Goal: Information Seeking & Learning: Learn about a topic

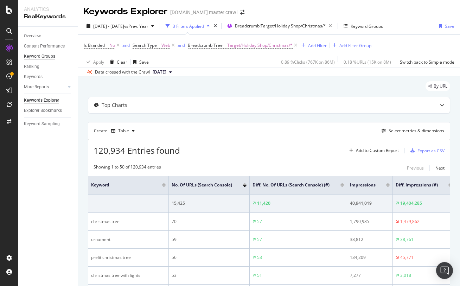
scroll to position [673, 0]
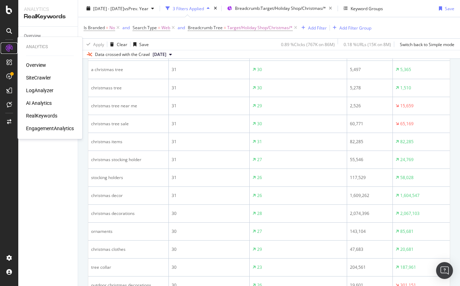
click at [9, 45] on icon at bounding box center [9, 48] width 7 height 7
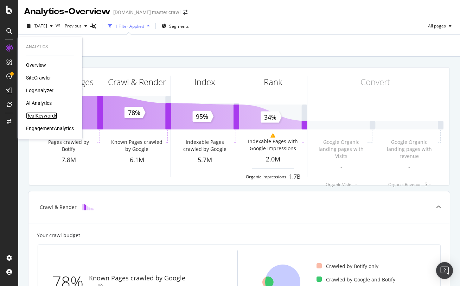
click at [48, 115] on div "RealKeywords" at bounding box center [41, 115] width 31 height 7
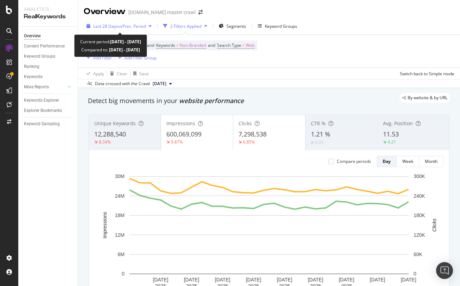
click at [108, 25] on span "Last 28 Days" at bounding box center [105, 26] width 25 height 6
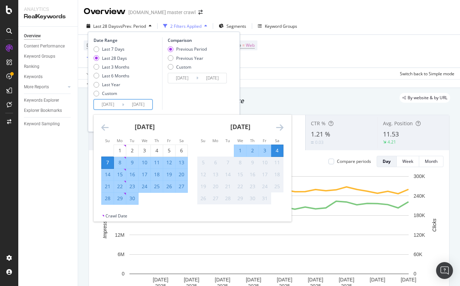
click at [108, 102] on input "2025/09/07" at bounding box center [108, 104] width 28 height 10
drag, startPoint x: 280, startPoint y: 125, endPoint x: 273, endPoint y: 126, distance: 6.8
click at [280, 125] on icon "Move forward to switch to the next month." at bounding box center [279, 127] width 7 height 8
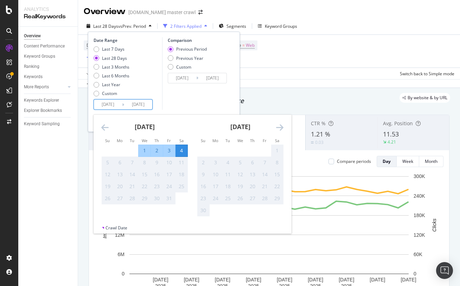
click at [106, 127] on icon "Move backward to switch to the previous month." at bounding box center [104, 127] width 7 height 8
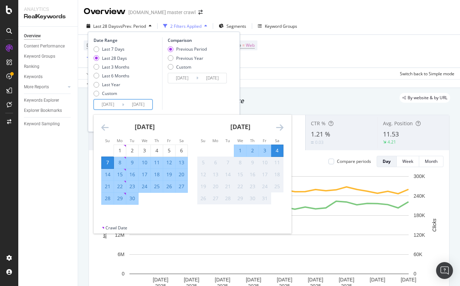
click at [106, 127] on icon "Move backward to switch to the previous month." at bounding box center [104, 127] width 7 height 8
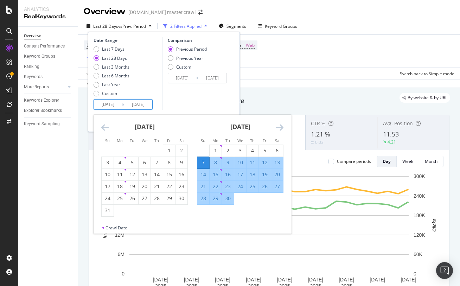
click at [106, 127] on icon "Move backward to switch to the previous month." at bounding box center [104, 127] width 7 height 8
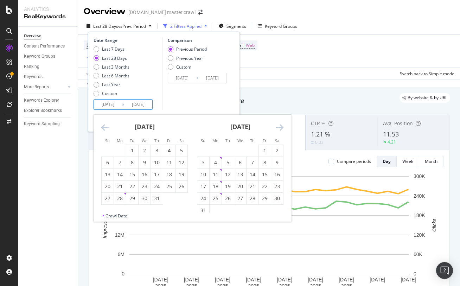
click at [106, 126] on icon "Move backward to switch to the previous month." at bounding box center [104, 127] width 7 height 8
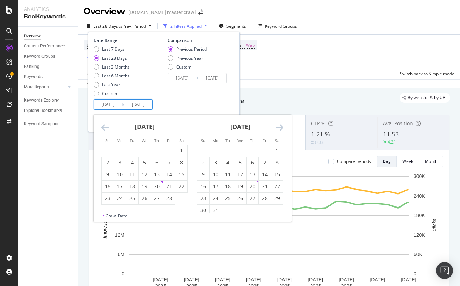
click at [106, 126] on icon "Move backward to switch to the previous month." at bounding box center [104, 127] width 7 height 8
drag, startPoint x: 132, startPoint y: 150, endPoint x: 158, endPoint y: 145, distance: 26.4
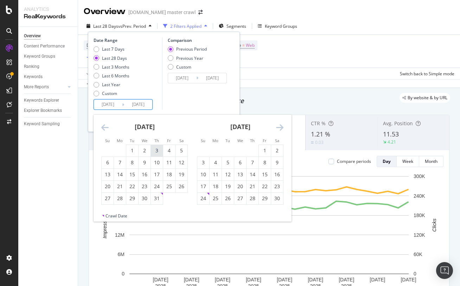
click at [132, 150] on div "1" at bounding box center [132, 150] width 12 height 7
type input "2024/10/01"
type input "2023/09/28"
type input "2024/09/30"
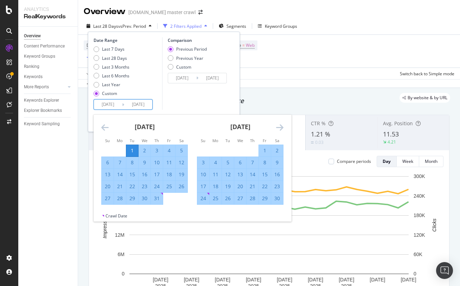
click at [277, 127] on icon "Move forward to switch to the next month." at bounding box center [279, 127] width 7 height 8
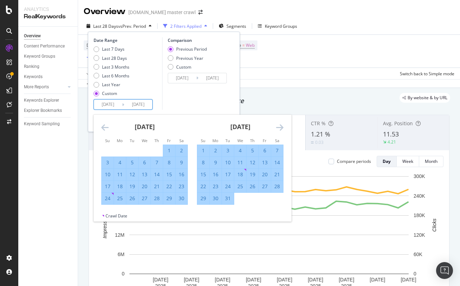
click at [228, 198] on div "31" at bounding box center [228, 198] width 12 height 7
type input "2024/12/31"
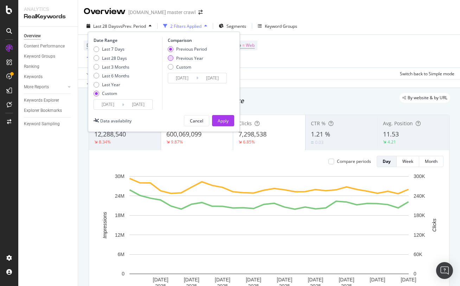
click at [169, 58] on div "Previous Year" at bounding box center [171, 58] width 6 height 6
type input "2023/10/03"
type input "2024/01/02"
click at [221, 119] on div "Apply" at bounding box center [222, 121] width 11 height 6
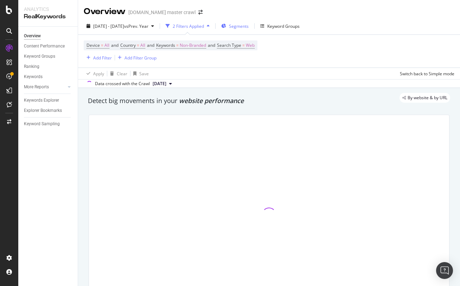
click at [248, 28] on span "Segments" at bounding box center [239, 26] width 20 height 6
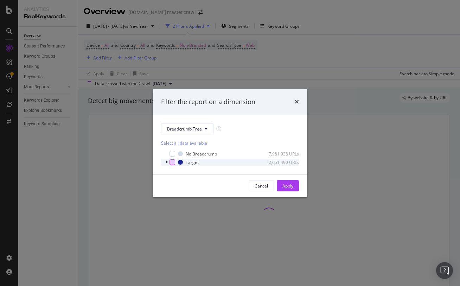
click at [173, 163] on div "modal" at bounding box center [172, 162] width 6 height 6
click at [167, 162] on icon "modal" at bounding box center [166, 162] width 2 height 4
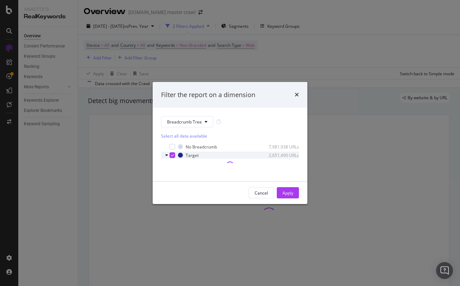
click at [172, 155] on icon "modal" at bounding box center [172, 155] width 3 height 4
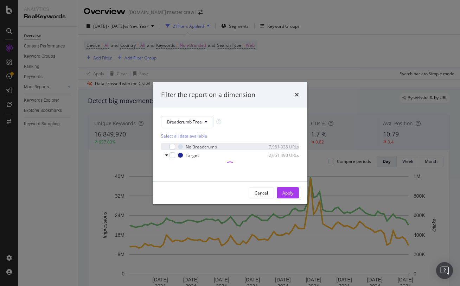
click at [165, 156] on icon "modal" at bounding box center [166, 155] width 3 height 4
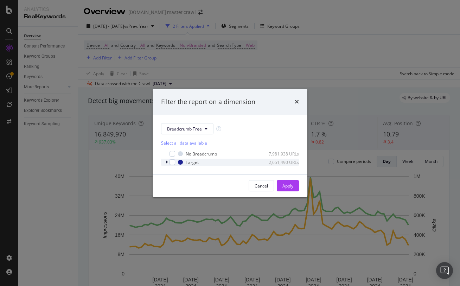
click at [167, 161] on div "modal" at bounding box center [167, 161] width 4 height 7
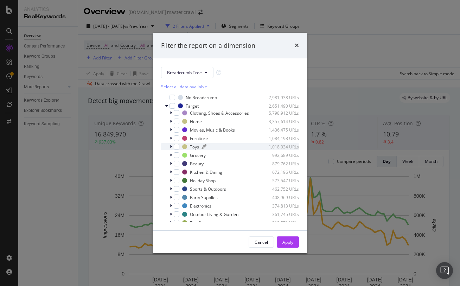
scroll to position [22, 0]
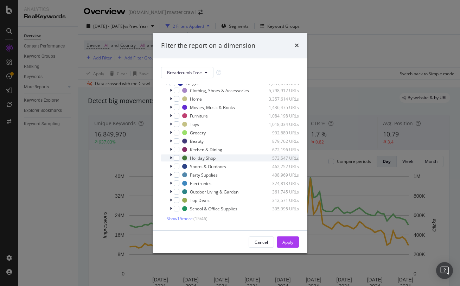
click at [172, 157] on div "modal" at bounding box center [171, 157] width 4 height 7
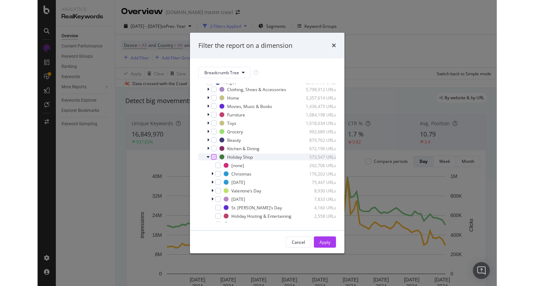
scroll to position [25, 0]
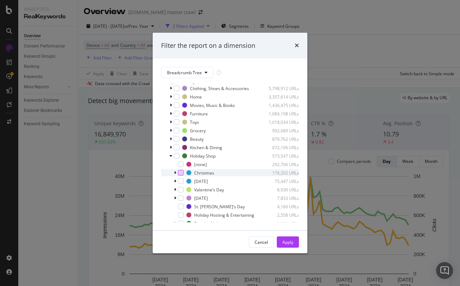
click at [181, 173] on div "modal" at bounding box center [181, 173] width 6 height 6
click at [291, 241] on div "Apply" at bounding box center [287, 242] width 11 height 6
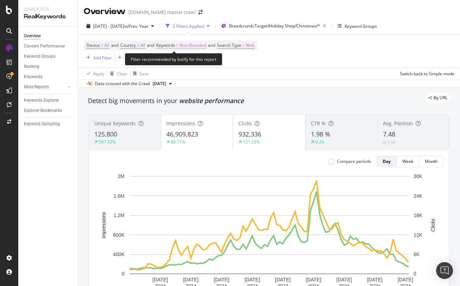
click at [189, 47] on span "Non-Branded" at bounding box center [193, 45] width 26 height 10
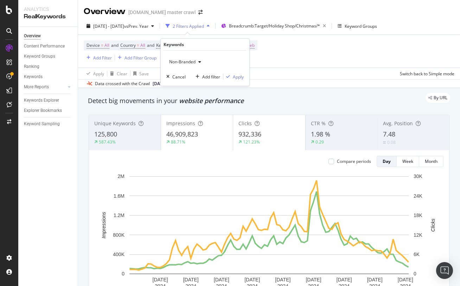
click at [184, 61] on span "Non-Branded" at bounding box center [180, 62] width 29 height 6
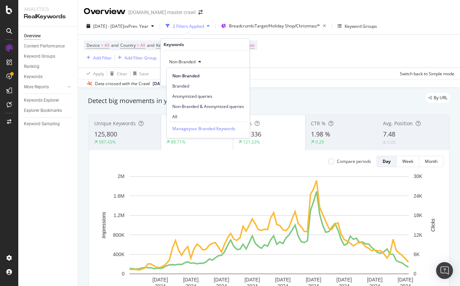
click at [189, 113] on div "All" at bounding box center [208, 116] width 83 height 10
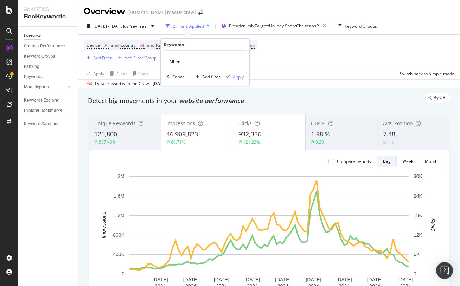
click at [235, 77] on div "Apply" at bounding box center [238, 77] width 11 height 6
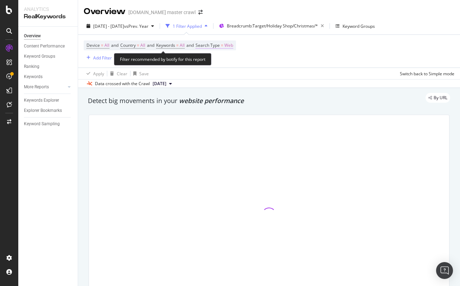
click at [233, 45] on span "Web" at bounding box center [228, 45] width 9 height 10
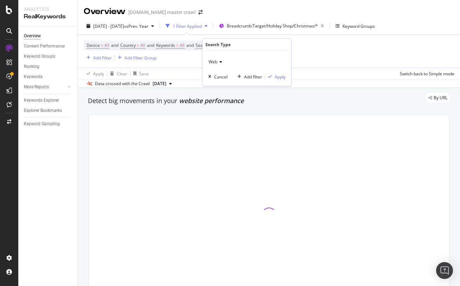
click at [214, 60] on span "Web" at bounding box center [212, 62] width 9 height 6
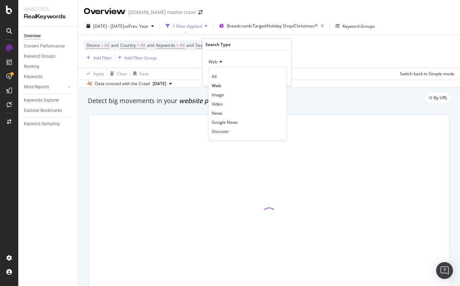
click at [236, 77] on div "All" at bounding box center [247, 76] width 75 height 9
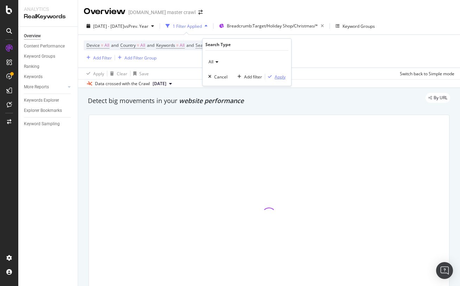
click at [278, 77] on div "Apply" at bounding box center [279, 77] width 11 height 6
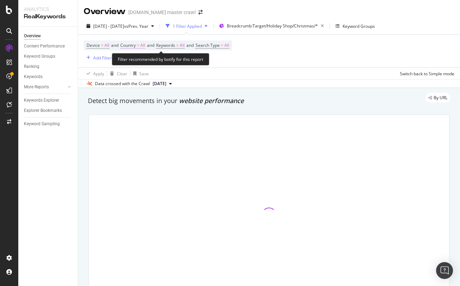
click at [136, 47] on span "Country" at bounding box center [127, 45] width 15 height 6
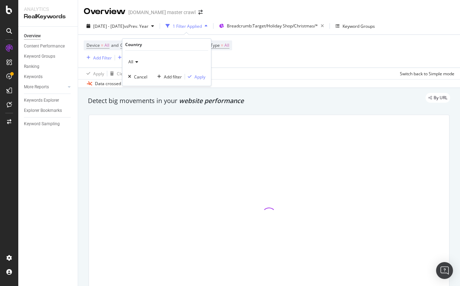
click at [137, 60] on icon at bounding box center [135, 62] width 5 height 4
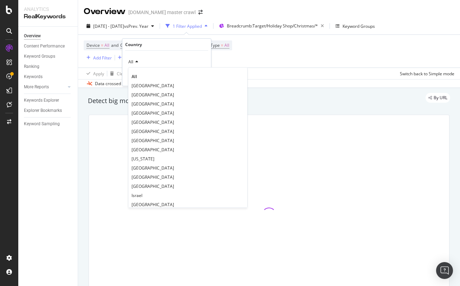
click at [151, 86] on span "[GEOGRAPHIC_DATA]" at bounding box center [152, 86] width 43 height 6
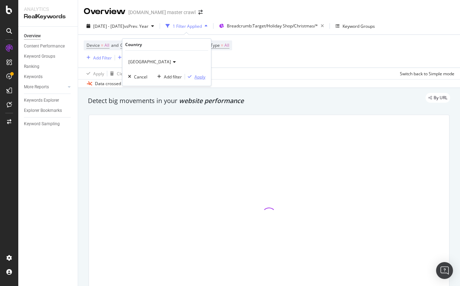
click at [202, 77] on div "Apply" at bounding box center [199, 77] width 11 height 6
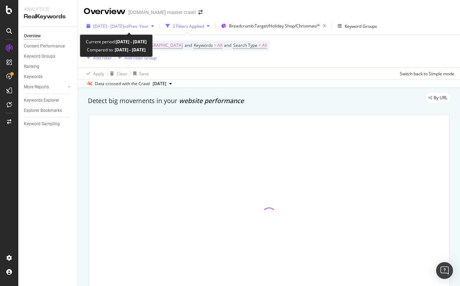
click at [118, 26] on span "2024 Oct. 1st - Dec. 31st" at bounding box center [108, 26] width 31 height 6
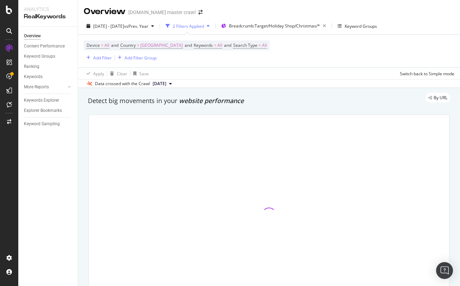
click at [264, 64] on div "Device = All and Country = United States of America and Keywords = All and Sear…" at bounding box center [269, 51] width 370 height 33
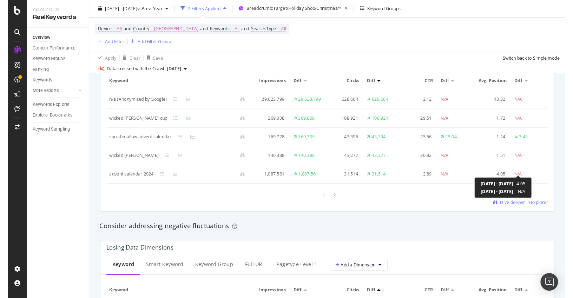
scroll to position [680, 0]
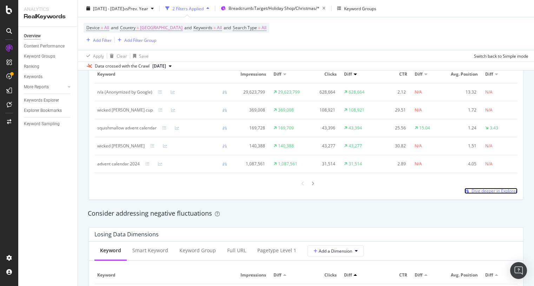
click at [459, 192] on span "Dive deeper in Explorer" at bounding box center [495, 191] width 46 height 6
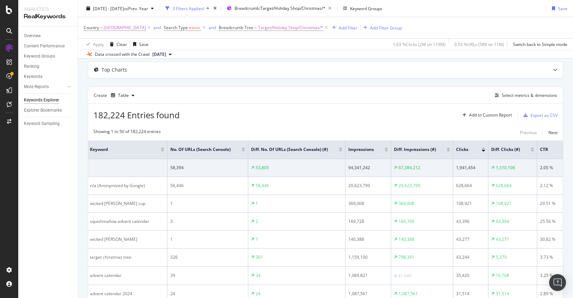
scroll to position [9, 0]
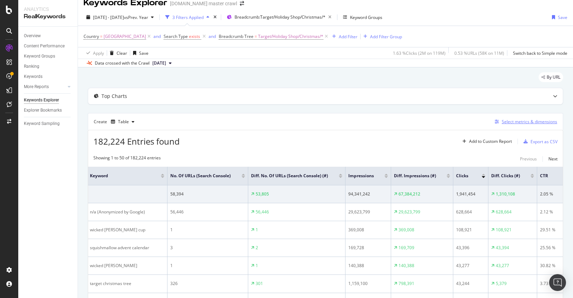
click at [459, 121] on div "Select metrics & dimensions" at bounding box center [530, 122] width 56 height 6
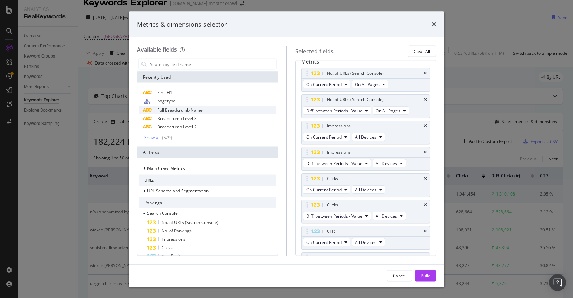
scroll to position [42, 0]
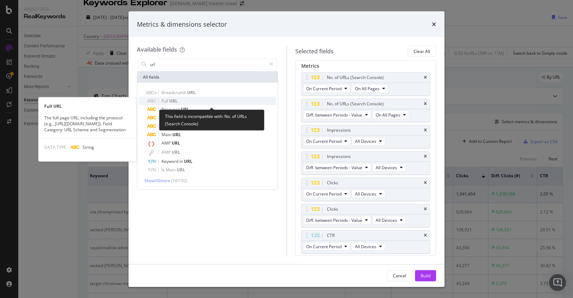
type input "url"
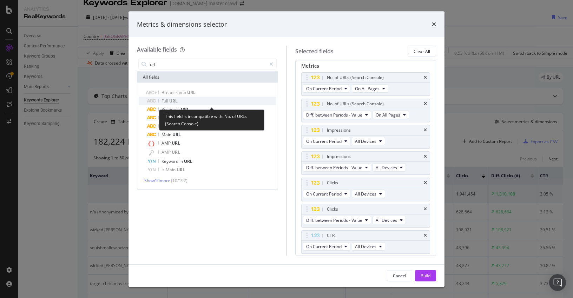
click at [205, 100] on div "Full URL" at bounding box center [211, 101] width 129 height 8
click at [216, 101] on div "Full URL" at bounding box center [211, 101] width 129 height 8
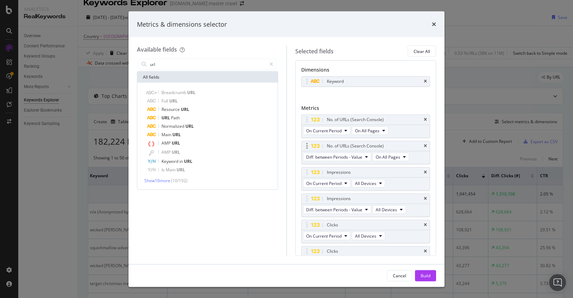
scroll to position [0, 0]
drag, startPoint x: 425, startPoint y: 82, endPoint x: 412, endPoint y: 89, distance: 14.1
click at [412, 89] on body "Analytics RealKeywords Overview Content Performance Keyword Groups Ranking Keyw…" at bounding box center [286, 149] width 573 height 298
click at [424, 118] on icon "times" at bounding box center [425, 120] width 3 height 4
click at [425, 119] on icon "times" at bounding box center [425, 120] width 3 height 4
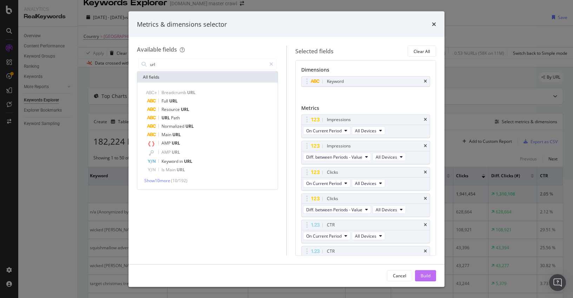
click at [425, 274] on div "Build" at bounding box center [426, 276] width 10 height 6
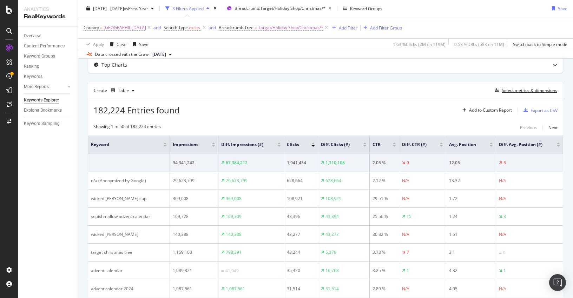
scroll to position [38, 0]
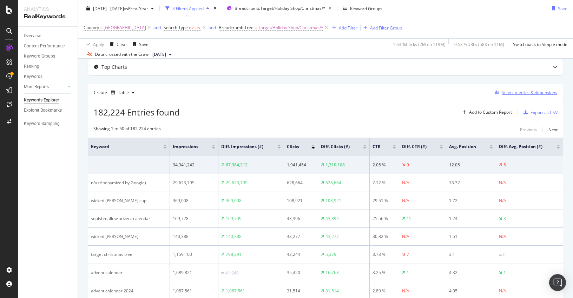
click at [459, 93] on div "Select metrics & dimensions" at bounding box center [530, 93] width 56 height 6
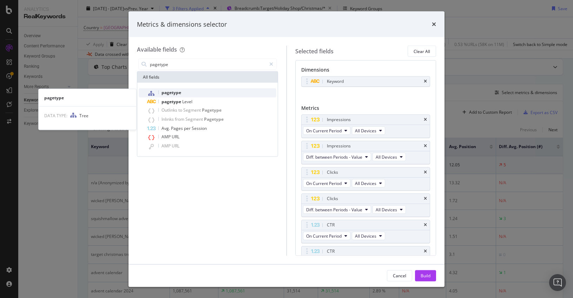
click at [191, 92] on div "pagetype" at bounding box center [211, 93] width 129 height 9
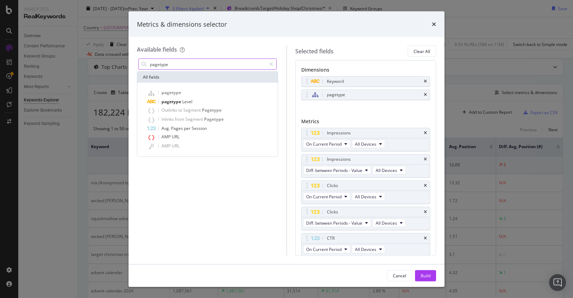
click at [190, 64] on input "pagetype" at bounding box center [207, 64] width 117 height 11
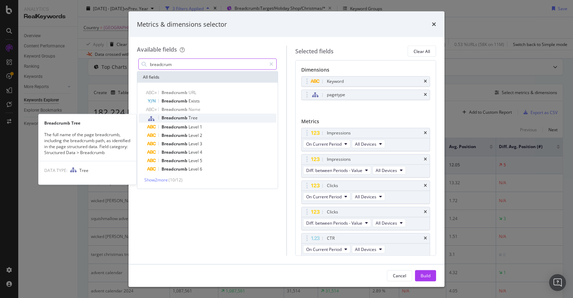
type input "breadcrum"
click at [189, 115] on span "Tree" at bounding box center [193, 118] width 9 height 6
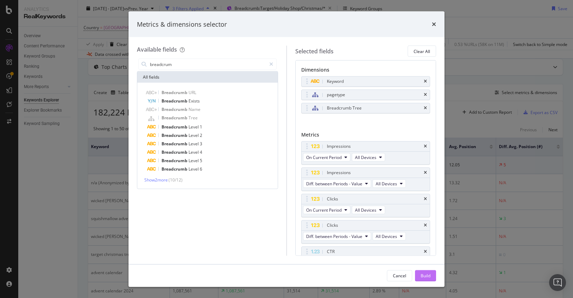
click at [425, 273] on div "Build" at bounding box center [426, 276] width 10 height 6
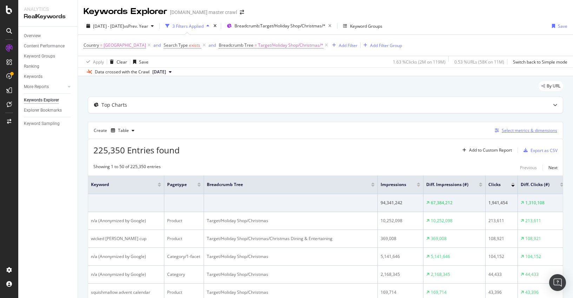
click at [459, 131] on div "Select metrics & dimensions" at bounding box center [530, 131] width 56 height 6
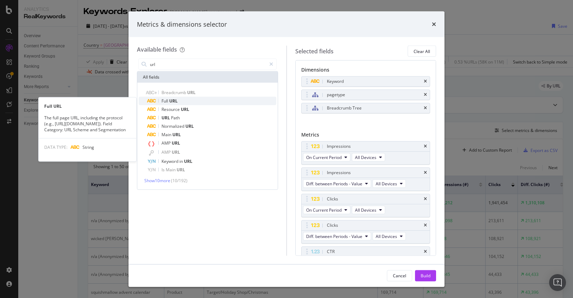
type input "url"
click at [206, 101] on div "Full URL" at bounding box center [211, 101] width 129 height 8
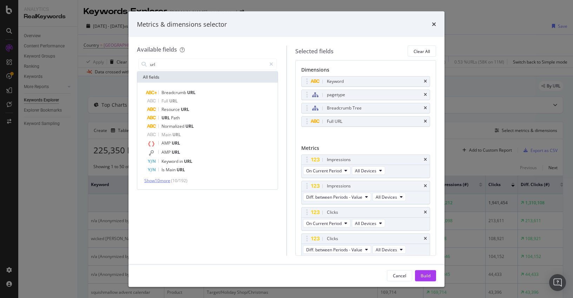
click at [157, 180] on span "Show 10 more" at bounding box center [157, 181] width 26 height 6
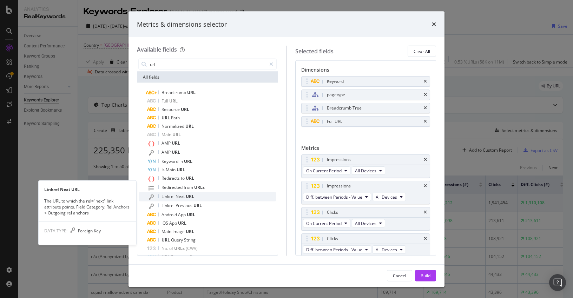
scroll to position [21, 0]
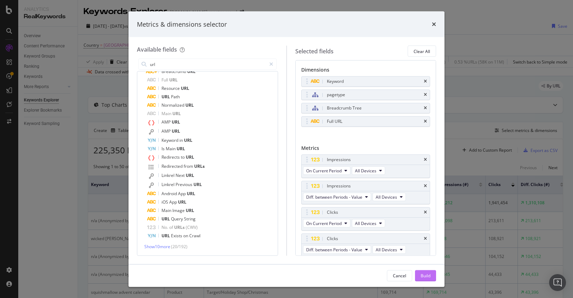
click at [429, 273] on div "Build" at bounding box center [426, 276] width 10 height 6
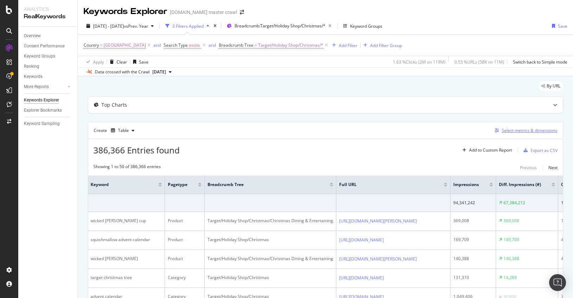
click at [459, 130] on div "Select metrics & dimensions" at bounding box center [530, 131] width 56 height 6
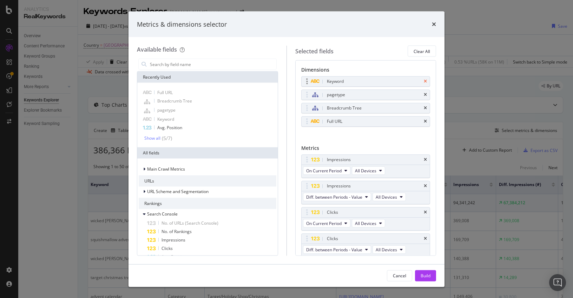
click at [425, 80] on icon "times" at bounding box center [425, 81] width 3 height 4
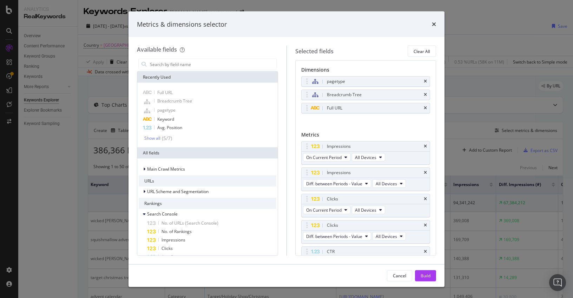
click at [428, 273] on div "Build" at bounding box center [426, 276] width 10 height 6
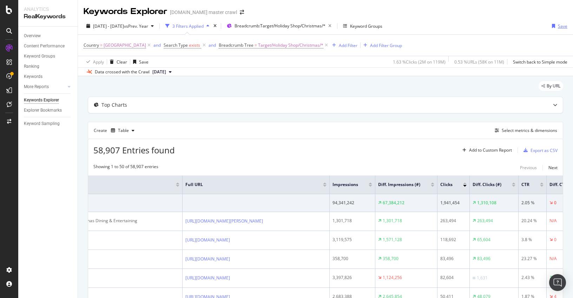
click at [459, 25] on div "Save" at bounding box center [562, 26] width 9 height 6
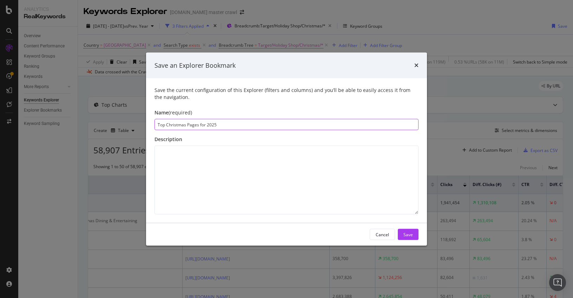
click at [286, 123] on input "Top Christmas Pages for 2025" at bounding box center [287, 124] width 264 height 11
type input "Top Christmas Pages for 2024"
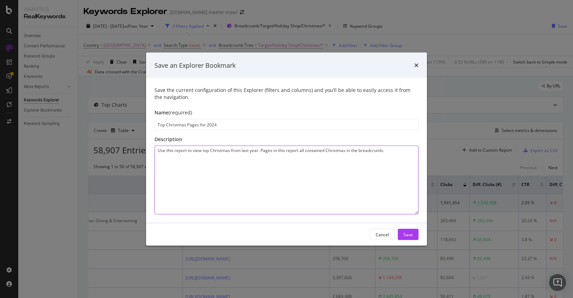
click at [231, 150] on textarea "Use this report to view top Christmas from last year. Pages in this report all …" at bounding box center [287, 180] width 264 height 69
type textarea "Use this report to view top Christmas (Trim) from last year. Pages in this repo…"
click at [411, 234] on div "Save" at bounding box center [408, 235] width 9 height 6
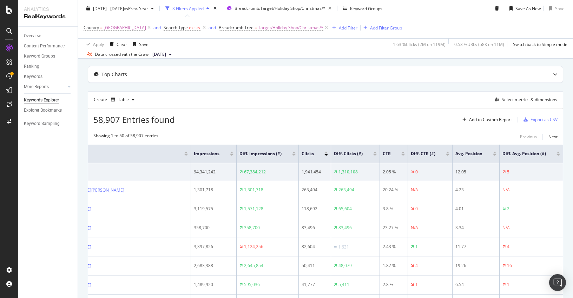
scroll to position [62, 0]
click at [459, 97] on div "Select metrics & dimensions" at bounding box center [530, 99] width 56 height 6
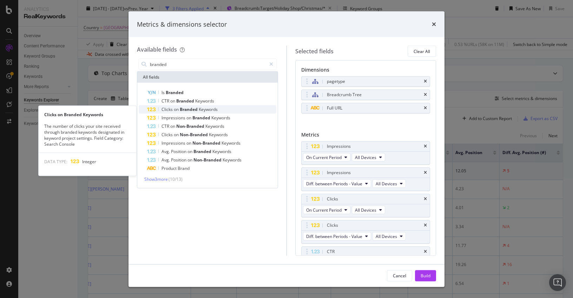
click at [174, 110] on span "on" at bounding box center [177, 109] width 6 height 6
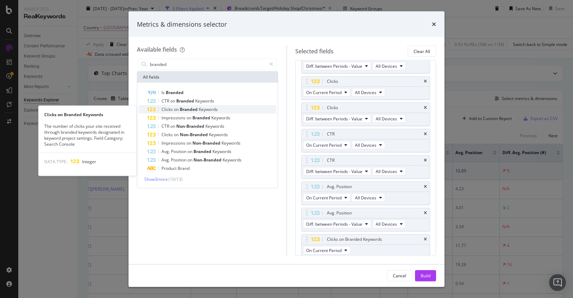
scroll to position [120, 0]
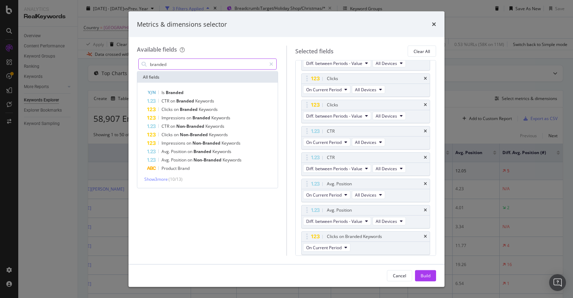
click at [187, 65] on input "branded" at bounding box center [207, 64] width 117 height 11
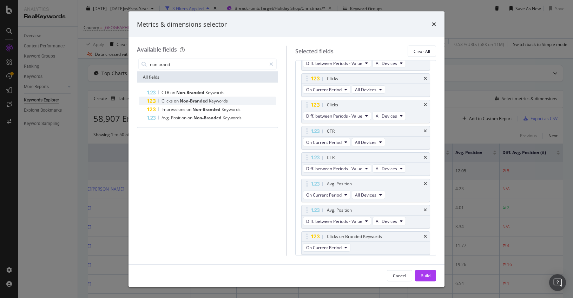
click at [200, 103] on span "Non-Branded" at bounding box center [194, 101] width 29 height 6
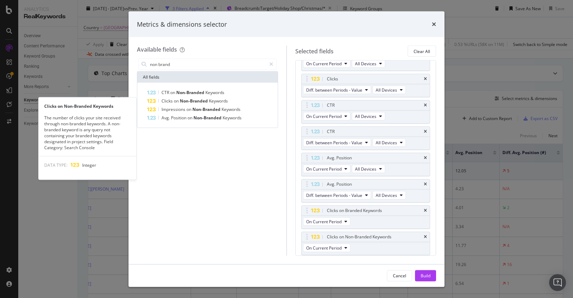
scroll to position [147, 0]
click at [187, 99] on span "Non-Branded" at bounding box center [194, 101] width 29 height 6
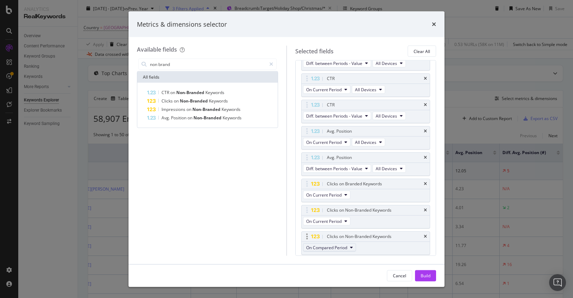
click at [346, 246] on span "On Compared Period" at bounding box center [326, 248] width 41 height 6
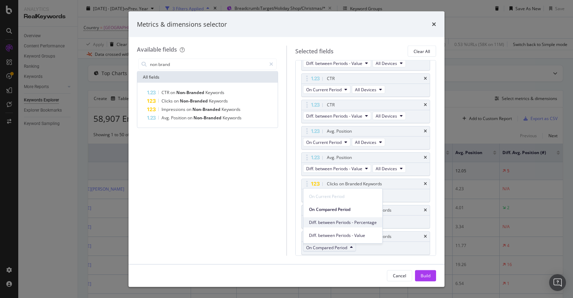
click at [345, 223] on span "Diff. between Periods - Percentage" at bounding box center [343, 223] width 68 height 6
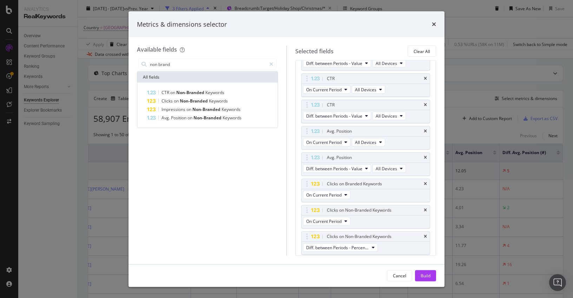
scroll to position [173, 0]
drag, startPoint x: 165, startPoint y: 67, endPoint x: 125, endPoint y: 61, distance: 40.7
click at [125, 61] on div "Metrics & dimensions selector Available fields non brand All fields CTR on Non-…" at bounding box center [286, 149] width 573 height 298
drag, startPoint x: 180, startPoint y: 63, endPoint x: 110, endPoint y: 56, distance: 70.3
click at [110, 56] on div "Metrics & dimensions selector Available fields non brand All fields CTR on Non-…" at bounding box center [286, 149] width 573 height 298
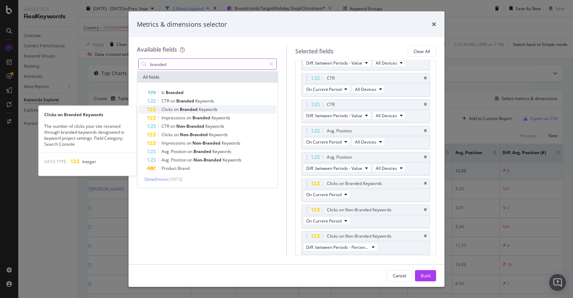
type input "branded"
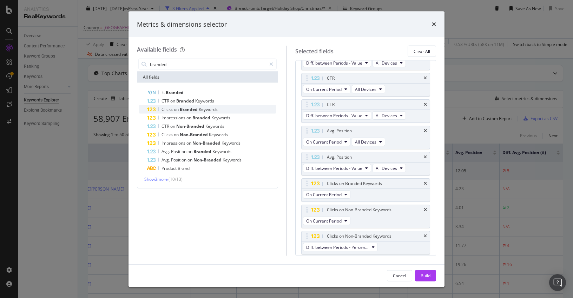
click at [204, 110] on span "Keywords" at bounding box center [208, 109] width 19 height 6
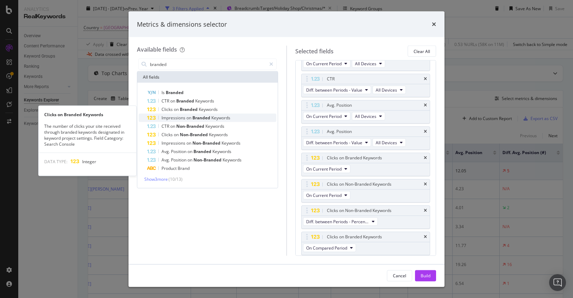
scroll to position [199, 0]
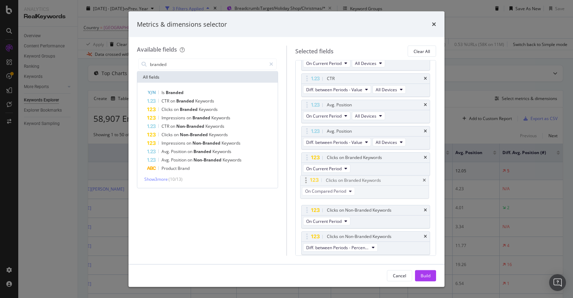
drag, startPoint x: 306, startPoint y: 237, endPoint x: 305, endPoint y: 180, distance: 56.6
click at [305, 180] on body "Analytics RealKeywords Overview Content Performance Keyword Groups Ranking Keyw…" at bounding box center [286, 149] width 573 height 298
click at [321, 197] on span "On Compared Period" at bounding box center [326, 195] width 41 height 6
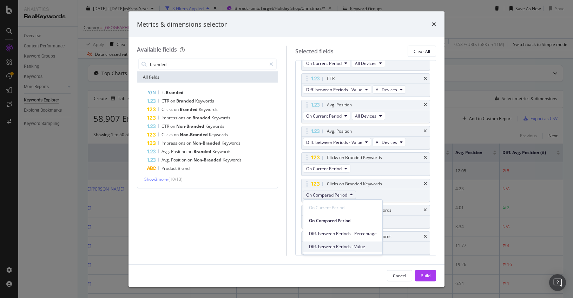
click at [326, 244] on span "Diff. between Periods - Value" at bounding box center [343, 247] width 68 height 6
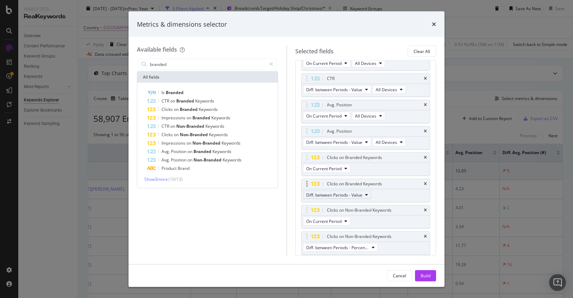
click at [326, 196] on span "Diff. between Periods - Value" at bounding box center [334, 195] width 56 height 6
click at [332, 234] on span "Diff. between Periods - Percentage" at bounding box center [343, 234] width 68 height 6
click at [425, 277] on div "Build" at bounding box center [426, 276] width 10 height 6
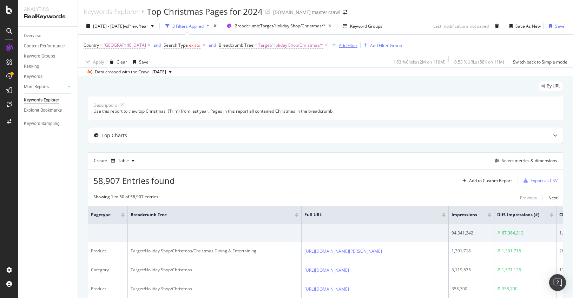
click at [348, 43] on div "Add Filter" at bounding box center [348, 46] width 19 height 6
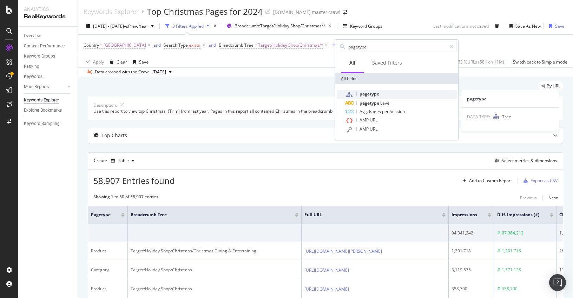
type input "pagetype"
click at [375, 93] on span "pagetype" at bounding box center [370, 94] width 20 height 6
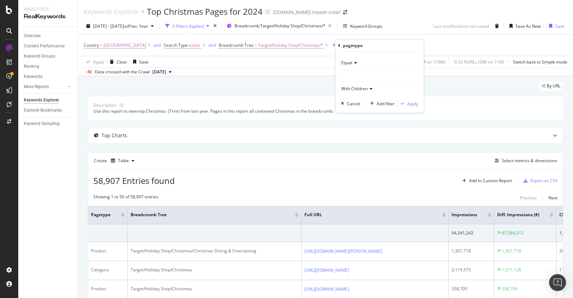
click at [349, 63] on span "Equal" at bounding box center [347, 63] width 11 height 6
click at [353, 86] on span "Not Equal" at bounding box center [354, 87] width 19 height 6
click at [354, 76] on div at bounding box center [380, 75] width 77 height 11
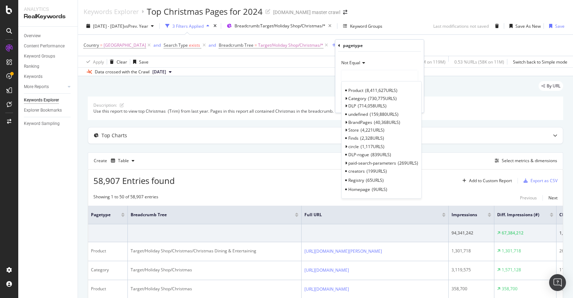
click at [351, 90] on span "Product" at bounding box center [356, 90] width 15 height 6
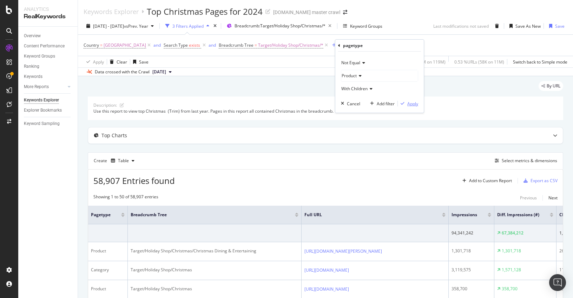
click at [412, 103] on div "Apply" at bounding box center [413, 104] width 11 height 6
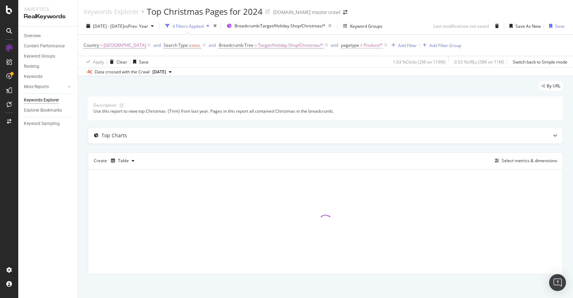
click at [382, 45] on span "Product/*" at bounding box center [373, 45] width 19 height 10
click at [337, 58] on div "Apply Clear Save 1.63 % Clicks ( 2M on 119M ) 0.53 % URLs ( 58K on 11M ) Switch…" at bounding box center [325, 62] width 495 height 12
click at [389, 45] on icon at bounding box center [386, 45] width 6 height 7
click at [345, 44] on div "Add Filter" at bounding box center [348, 46] width 19 height 6
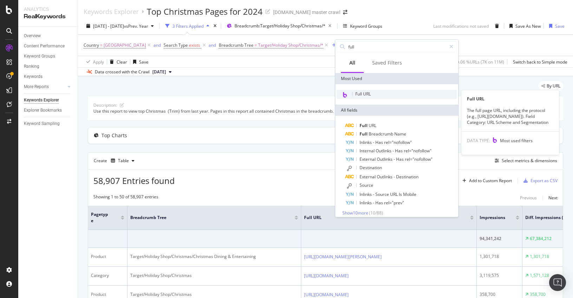
type input "full"
click at [365, 94] on span "Full URL" at bounding box center [363, 94] width 15 height 6
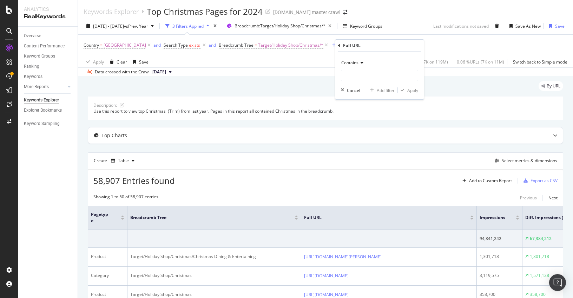
click at [359, 67] on div "Contains" at bounding box center [379, 62] width 77 height 11
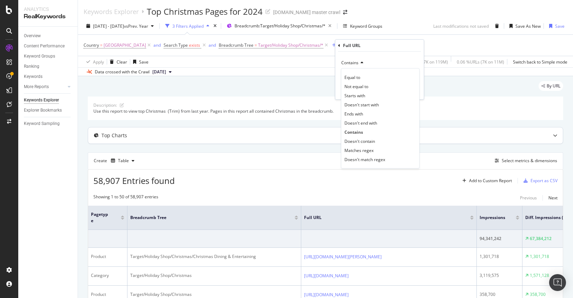
click at [367, 142] on span "Doesn't contain" at bounding box center [360, 141] width 31 height 6
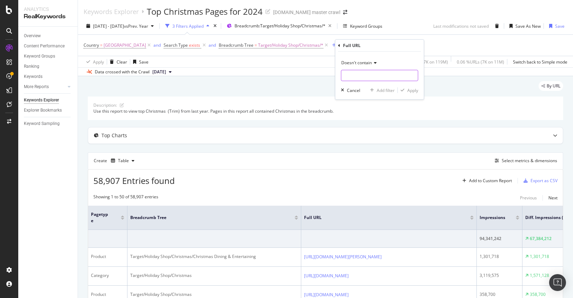
click at [368, 76] on input "text" at bounding box center [380, 75] width 77 height 11
type input "/p/"
click at [415, 92] on div "Apply" at bounding box center [413, 90] width 11 height 6
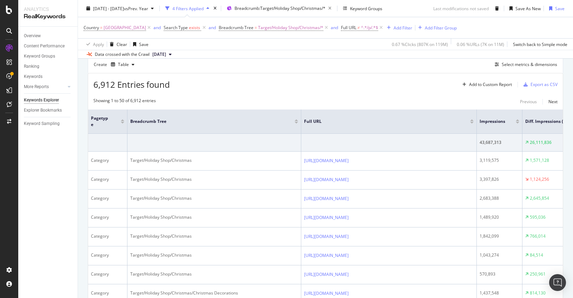
scroll to position [52, 0]
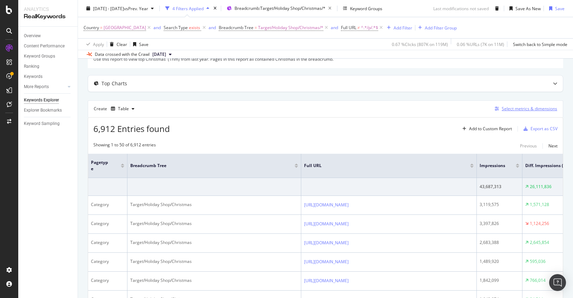
click at [459, 108] on div "Select metrics & dimensions" at bounding box center [530, 109] width 56 height 6
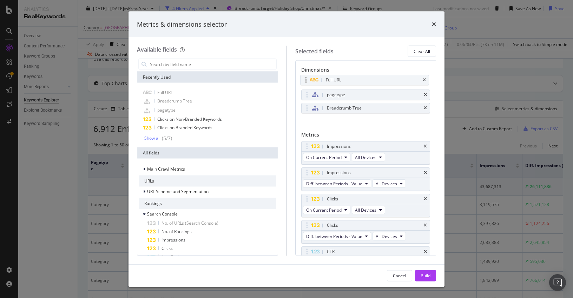
drag, startPoint x: 308, startPoint y: 108, endPoint x: 307, endPoint y: 80, distance: 28.1
click at [307, 80] on body "Analytics RealKeywords Overview Content Performance Keyword Groups Ranking Keyw…" at bounding box center [286, 149] width 573 height 298
click at [421, 276] on div "Build" at bounding box center [426, 276] width 10 height 6
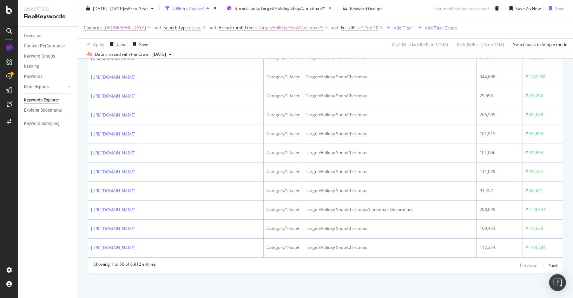
scroll to position [994, 0]
click at [459, 7] on div "button" at bounding box center [551, 8] width 9 height 4
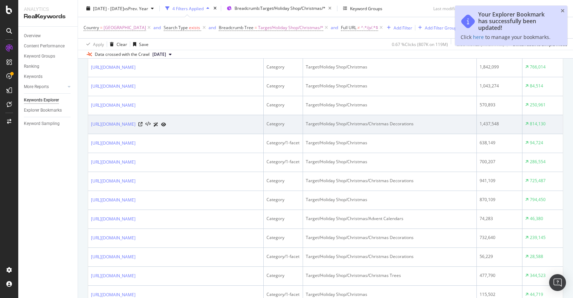
scroll to position [0, 0]
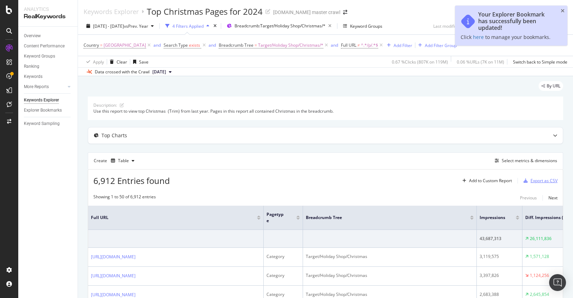
click at [459, 180] on div "Export as CSV" at bounding box center [544, 181] width 27 height 6
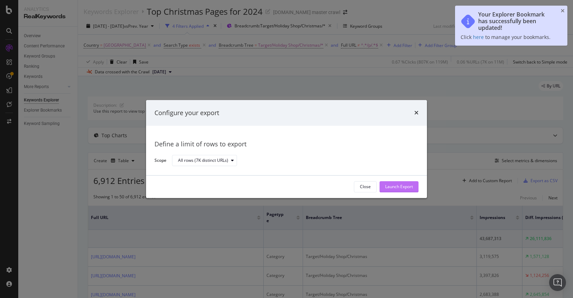
click at [404, 184] on div "Launch Export" at bounding box center [399, 187] width 28 height 6
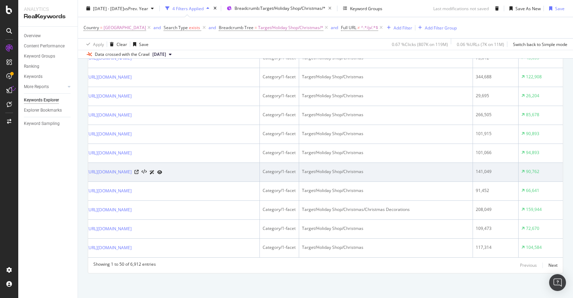
scroll to position [1139, 0]
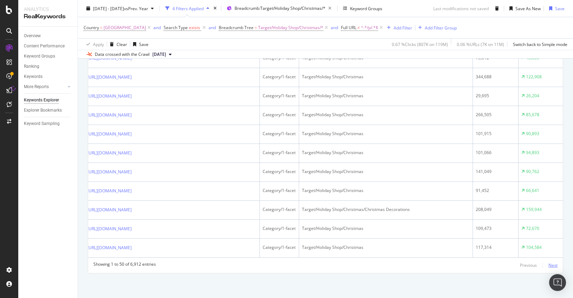
click at [459, 265] on div "Next" at bounding box center [553, 265] width 9 height 6
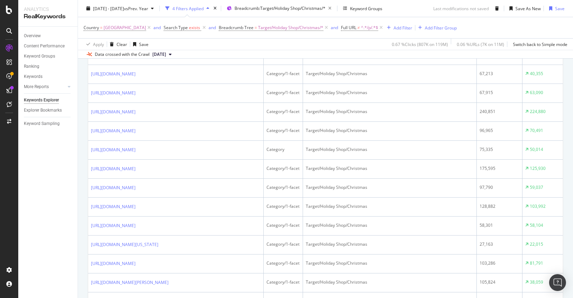
scroll to position [0, 0]
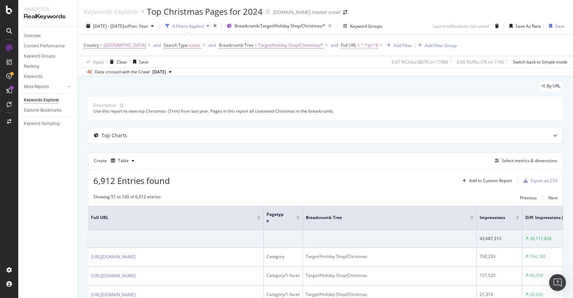
click at [357, 46] on span "Full URL" at bounding box center [348, 45] width 15 height 6
click at [335, 63] on div "Apply Clear Save 0.67 % Clicks ( 807K on 119M ) 0.06 % URLs ( 7K on 11M ) Switc…" at bounding box center [325, 62] width 495 height 12
click at [297, 45] on span "Target/Holiday Shop/Christmas/*" at bounding box center [290, 45] width 65 height 10
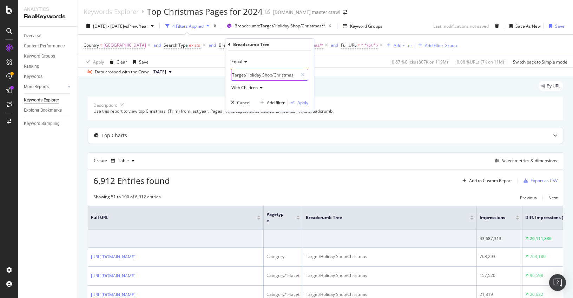
click at [267, 77] on input "Target/Holiday Shop/Christmas" at bounding box center [265, 75] width 66 height 7
click at [259, 88] on icon at bounding box center [260, 88] width 5 height 4
click at [286, 77] on input "Target/Holiday Shop/Christmas" at bounding box center [265, 75] width 66 height 7
click at [343, 73] on div "Data crossed with the Crawl 2024 Dec. 18th" at bounding box center [325, 71] width 495 height 8
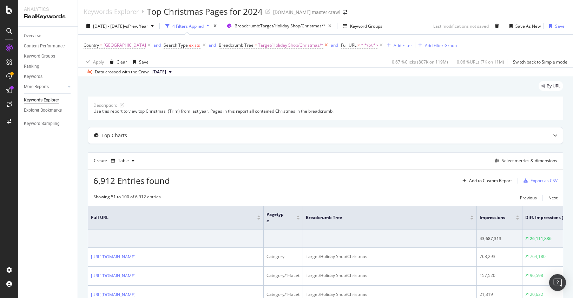
click at [330, 45] on icon at bounding box center [327, 45] width 6 height 7
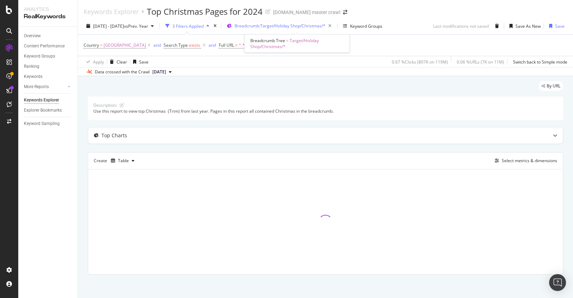
click at [297, 26] on span "Breadcrumb: Target/Holiday Shop/Christmas/*" at bounding box center [280, 26] width 91 height 6
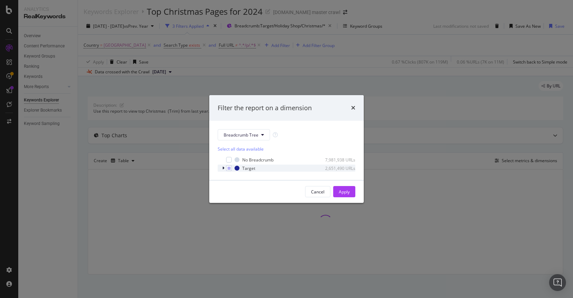
click at [222, 167] on div "modal" at bounding box center [224, 168] width 4 height 7
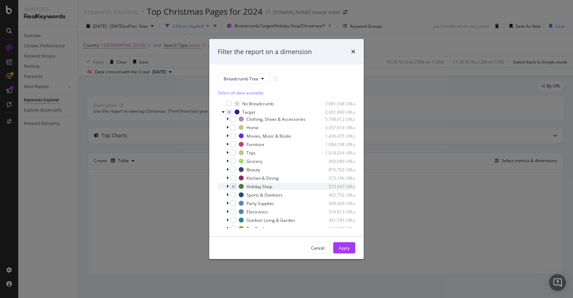
click at [228, 187] on icon "modal" at bounding box center [228, 186] width 2 height 4
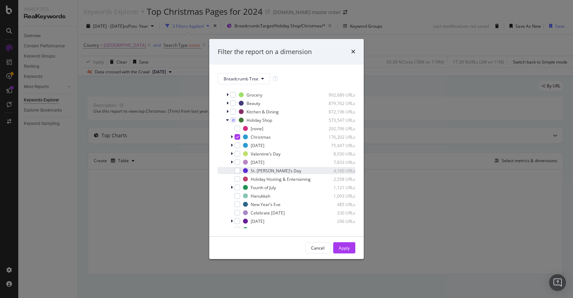
scroll to position [71, 0]
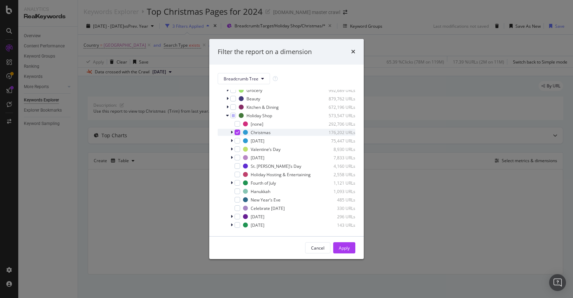
click at [231, 133] on icon "modal" at bounding box center [232, 132] width 2 height 4
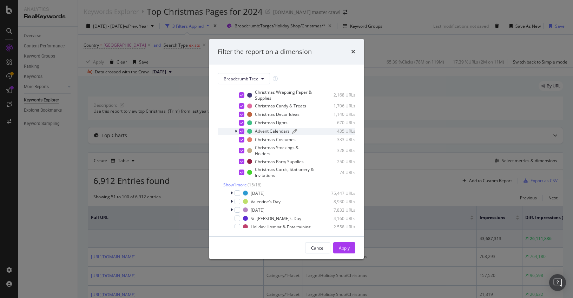
scroll to position [183, 0]
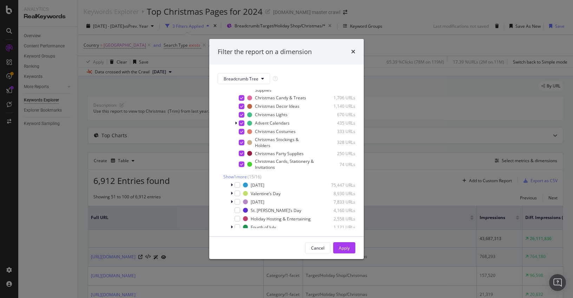
click at [342, 249] on div "Apply" at bounding box center [344, 248] width 11 height 6
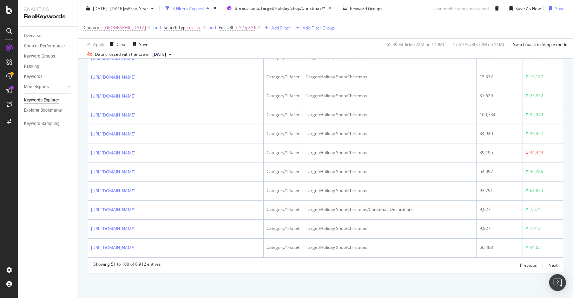
scroll to position [1005, 0]
click at [143, 22] on icon at bounding box center [140, 20] width 4 height 4
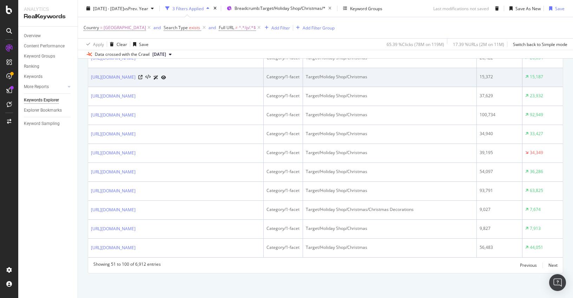
scroll to position [1072, 0]
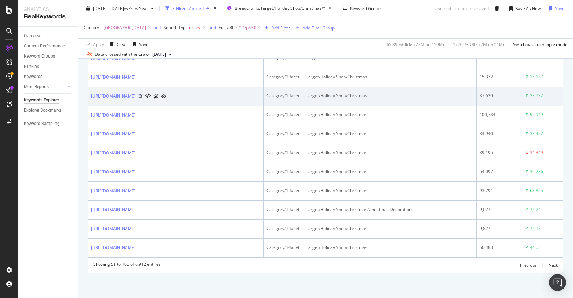
click at [143, 98] on icon at bounding box center [140, 96] width 4 height 4
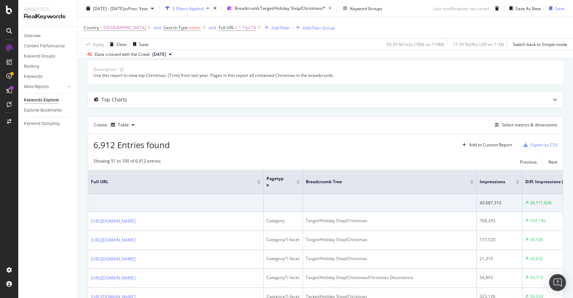
scroll to position [46, 0]
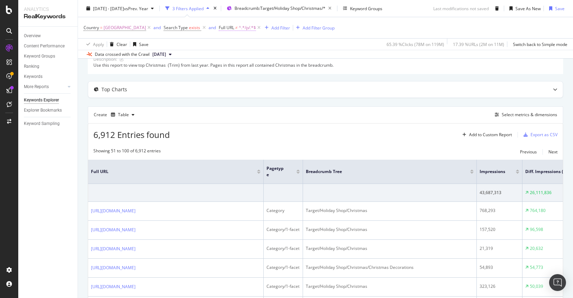
click at [238, 28] on span "≠" at bounding box center [236, 28] width 2 height 6
click at [243, 46] on span "Doesn't contain" at bounding box center [247, 44] width 31 height 6
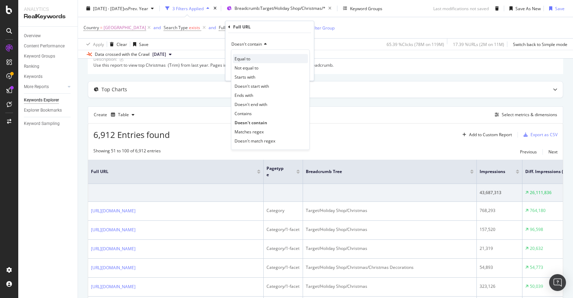
click at [251, 62] on div "Equal to" at bounding box center [270, 58] width 75 height 9
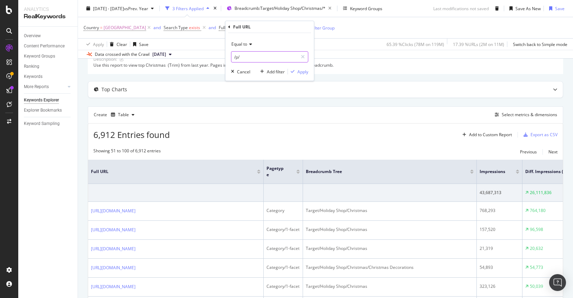
click at [253, 61] on input "/p/" at bounding box center [265, 56] width 66 height 11
paste input "https://www.target.com/c/indoor-christmas-decorations/-/N-5xt2x"
type input "https://www.target.com/c/indoor-christmas-decorations/-/N-5xt2x"
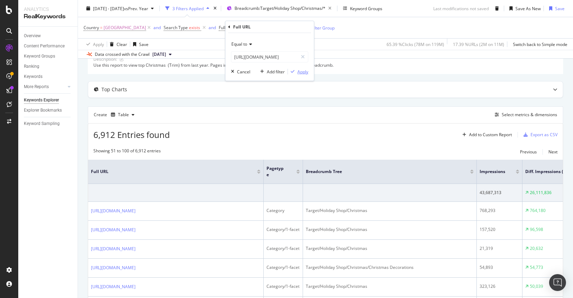
click at [301, 71] on div "Apply" at bounding box center [303, 72] width 11 height 6
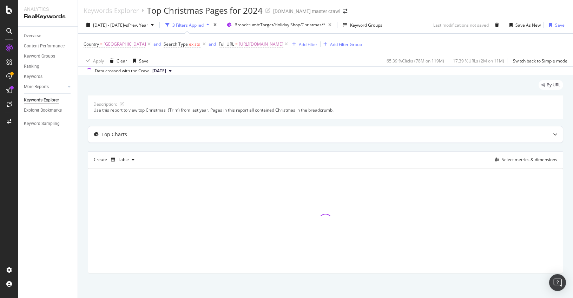
scroll to position [1, 0]
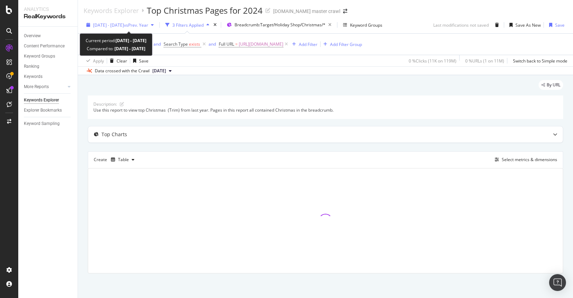
click at [142, 25] on span "vs Prev. Year" at bounding box center [136, 25] width 24 height 6
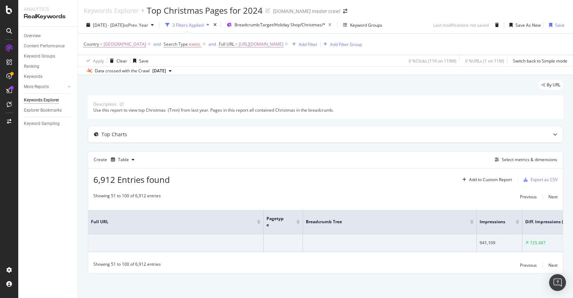
click at [300, 123] on div "Description: Use this report to view top Christmas (Trim) from last year. Pages…" at bounding box center [326, 185] width 476 height 178
click at [334, 24] on icon "button" at bounding box center [330, 25] width 9 height 10
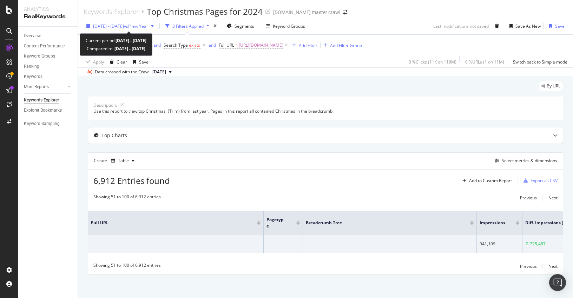
scroll to position [1, 0]
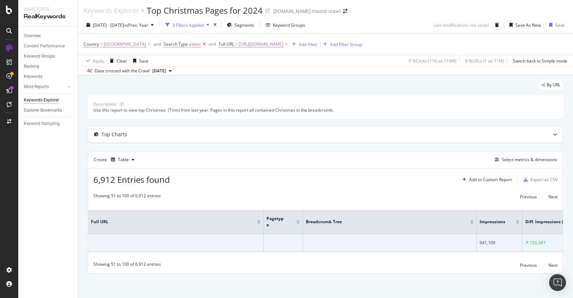
click at [207, 44] on icon at bounding box center [204, 44] width 6 height 7
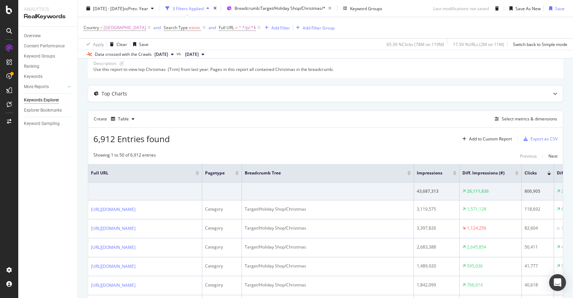
scroll to position [43, 0]
click at [346, 88] on div "Top Charts" at bounding box center [325, 93] width 475 height 16
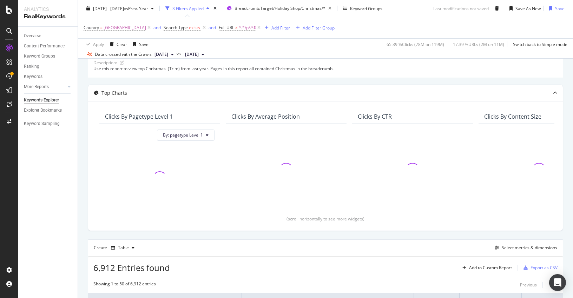
drag, startPoint x: 347, startPoint y: 87, endPoint x: 409, endPoint y: 83, distance: 62.3
click at [349, 86] on div "Top Charts" at bounding box center [325, 93] width 475 height 16
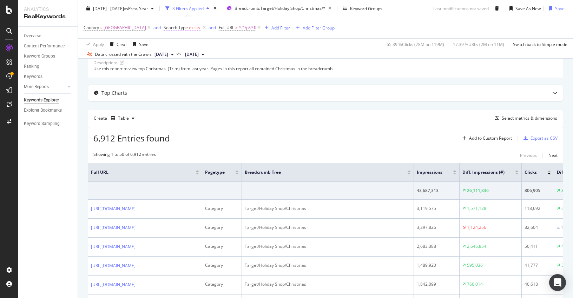
click at [197, 28] on span "exists" at bounding box center [194, 28] width 11 height 6
click at [284, 54] on div "Data crossed with the Crawls 2024 Dec. 18th vs 2023 Dec. 20th" at bounding box center [325, 54] width 495 height 8
click at [207, 28] on icon at bounding box center [204, 27] width 6 height 7
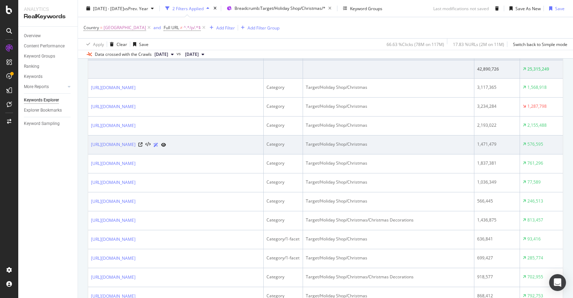
scroll to position [170, 0]
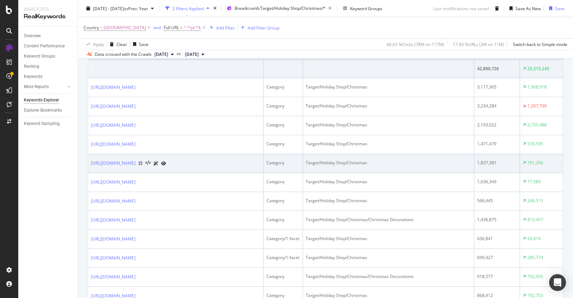
click at [143, 165] on icon at bounding box center [140, 163] width 4 height 4
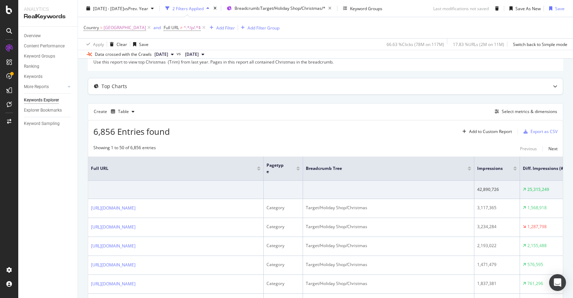
scroll to position [57, 0]
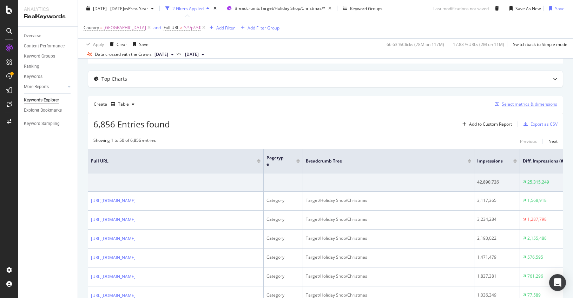
click at [509, 105] on div "Select metrics & dimensions" at bounding box center [530, 104] width 56 height 6
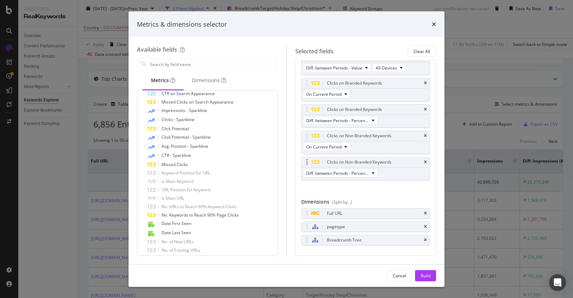
scroll to position [222, 0]
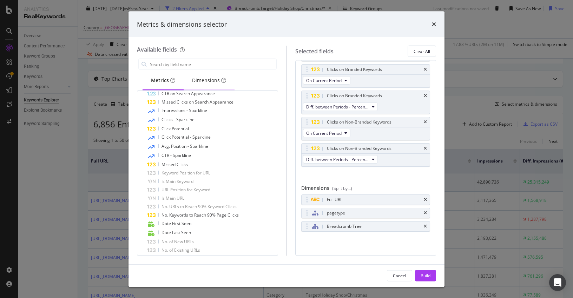
click at [195, 78] on div "Dimensions" at bounding box center [209, 80] width 34 height 7
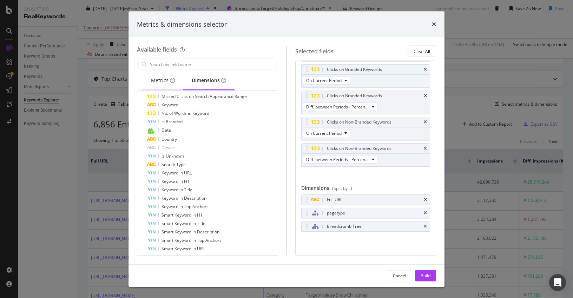
click at [153, 82] on div "Metrics" at bounding box center [163, 80] width 24 height 7
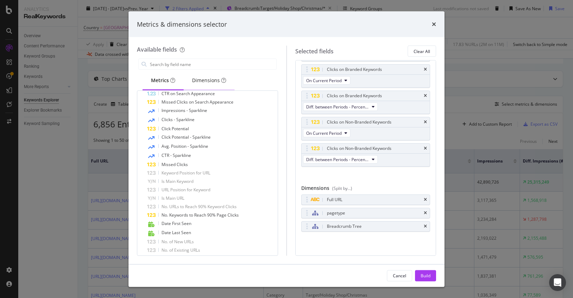
click at [202, 81] on div "Dimensions" at bounding box center [209, 80] width 34 height 7
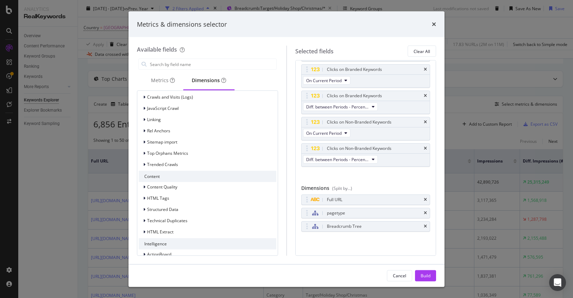
scroll to position [450, 0]
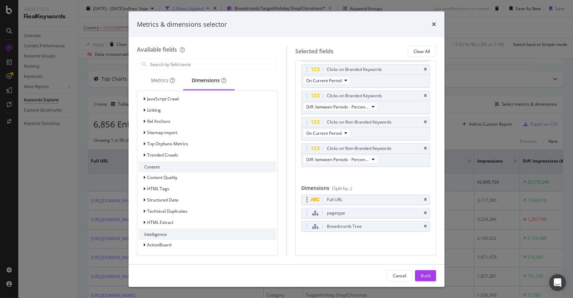
click at [347, 202] on div "Full URL" at bounding box center [374, 200] width 97 height 7
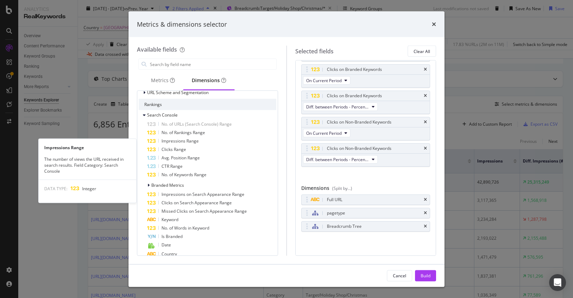
scroll to position [43, 0]
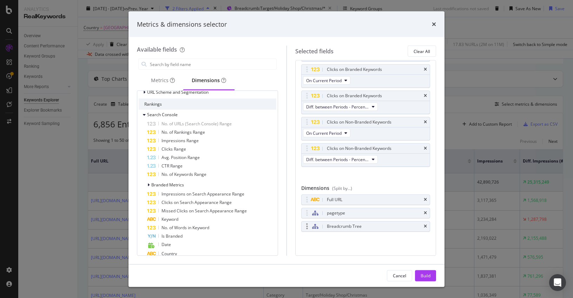
click at [324, 226] on div "modal" at bounding box center [318, 226] width 14 height 7
click at [316, 226] on icon "modal" at bounding box center [315, 227] width 6 height 6
click at [431, 25] on div "Metrics & dimensions selector" at bounding box center [286, 24] width 299 height 9
click at [433, 24] on icon "times" at bounding box center [434, 24] width 4 height 6
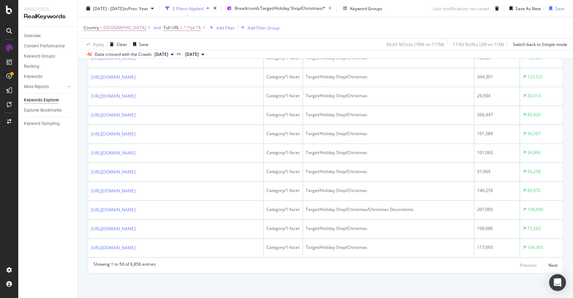
scroll to position [1007, 0]
click at [143, 41] on icon at bounding box center [140, 39] width 4 height 4
click at [168, 55] on span "2024 Dec. 18th" at bounding box center [162, 54] width 14 height 6
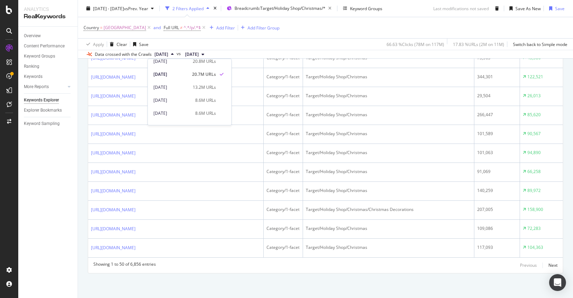
click at [207, 73] on div "20.7M URLs" at bounding box center [204, 74] width 24 height 6
click at [199, 54] on span "2023 Dec. 20th" at bounding box center [192, 54] width 14 height 6
click at [282, 48] on div "Apply Clear Save 66.63 % Clicks ( 78M on 117M ) 17.83 % URLs ( 2M on 11M ) Swit…" at bounding box center [325, 44] width 495 height 12
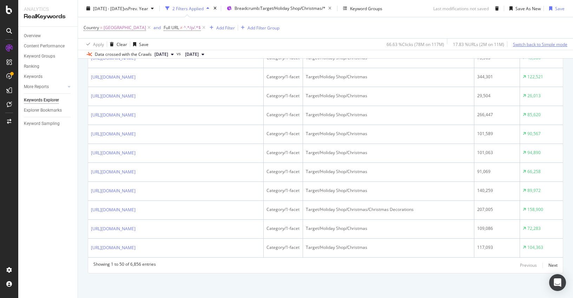
click at [534, 45] on div "Switch back to Simple mode" at bounding box center [540, 44] width 54 height 6
click at [534, 45] on div "Switch to Advanced Mode" at bounding box center [543, 44] width 50 height 6
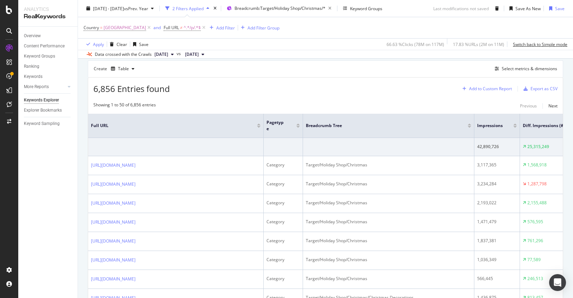
scroll to position [91, 0]
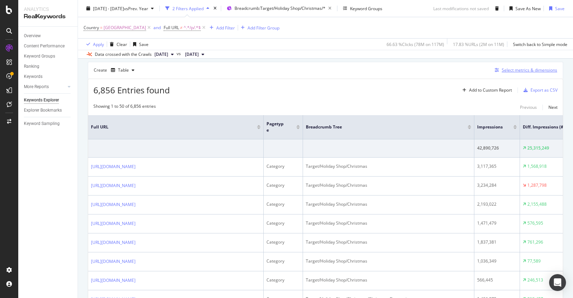
click at [516, 71] on div "Select metrics & dimensions" at bounding box center [530, 70] width 56 height 6
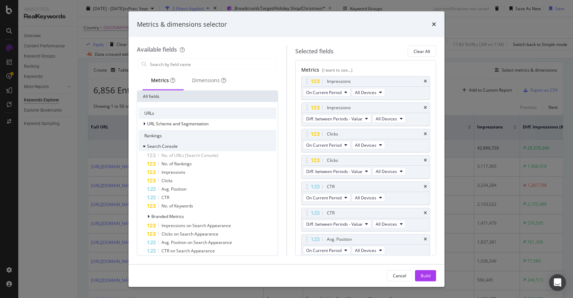
scroll to position [0, 0]
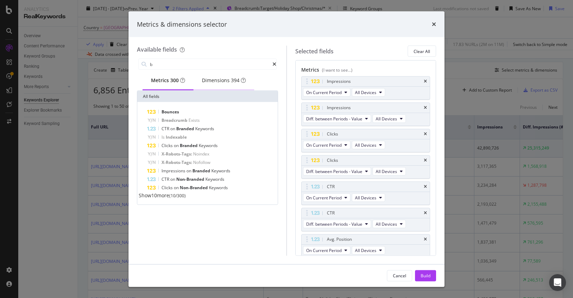
click at [226, 80] on div "Dimensions 394" at bounding box center [224, 80] width 44 height 7
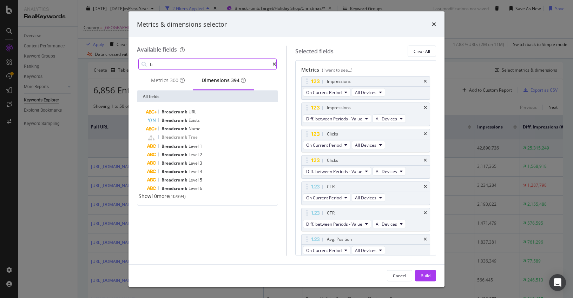
click at [182, 66] on input "b" at bounding box center [210, 64] width 123 height 11
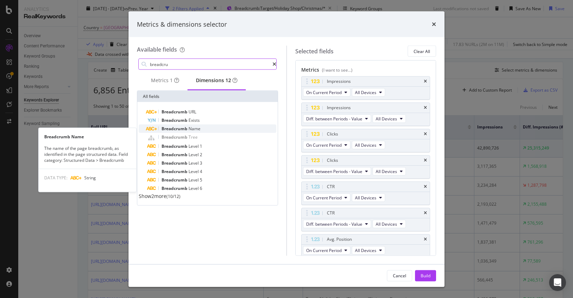
type input "breadcru"
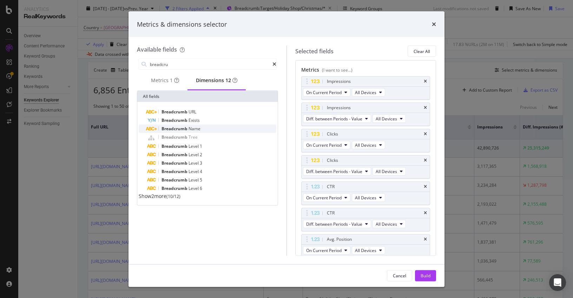
click at [195, 131] on span "Name" at bounding box center [195, 129] width 12 height 6
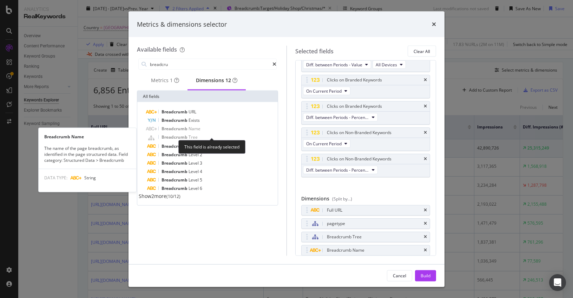
scroll to position [213, 0]
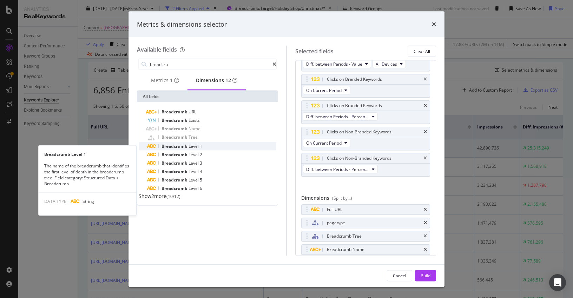
click at [198, 148] on span "Level" at bounding box center [194, 146] width 11 height 6
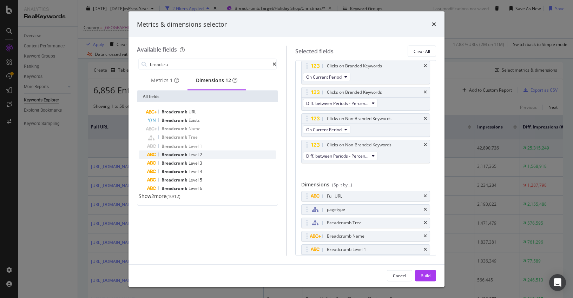
click at [197, 158] on span "Level" at bounding box center [194, 155] width 11 height 6
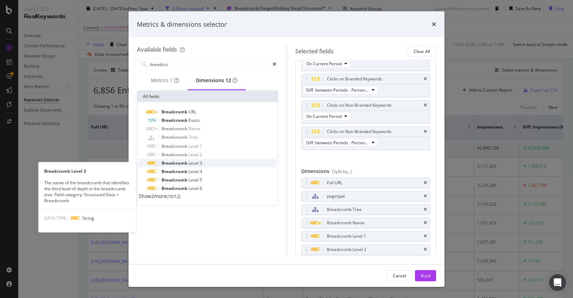
click at [198, 166] on span "Level" at bounding box center [194, 163] width 11 height 6
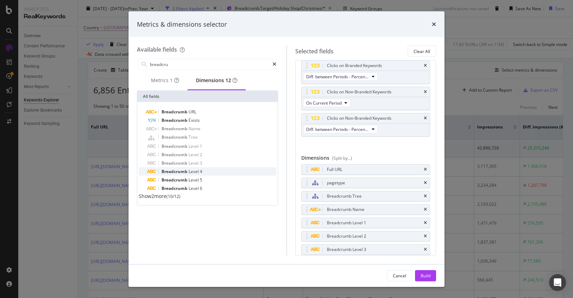
click at [197, 173] on span "Level" at bounding box center [194, 172] width 11 height 6
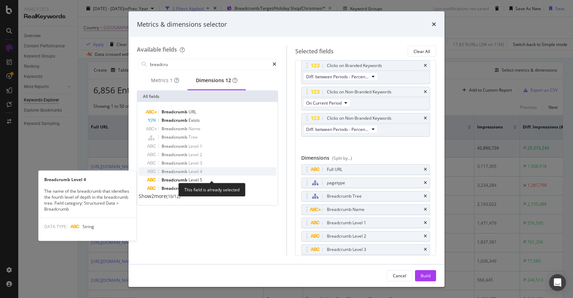
scroll to position [266, 0]
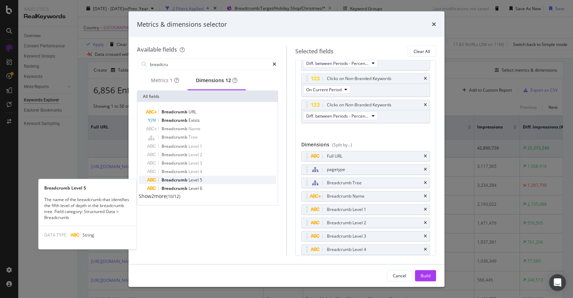
click at [200, 182] on span "5" at bounding box center [201, 180] width 2 height 6
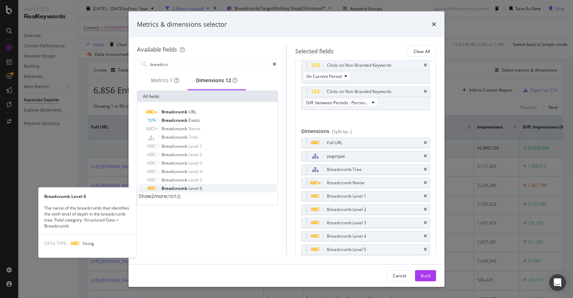
click at [198, 191] on span "Breadcrumb Level 6" at bounding box center [182, 189] width 41 height 6
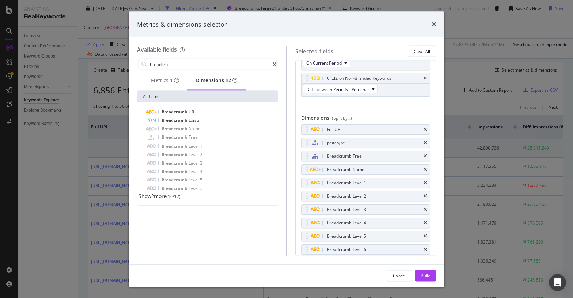
click at [161, 200] on span "Show 2 more" at bounding box center [153, 196] width 28 height 7
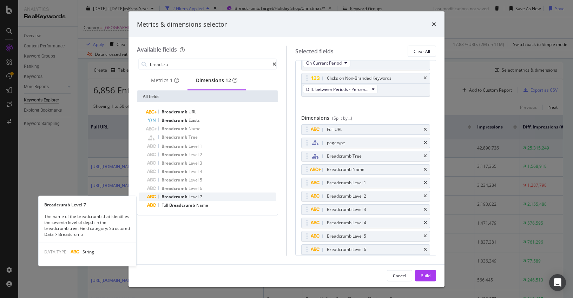
click at [181, 200] on span "Breadcrumb" at bounding box center [175, 197] width 27 height 6
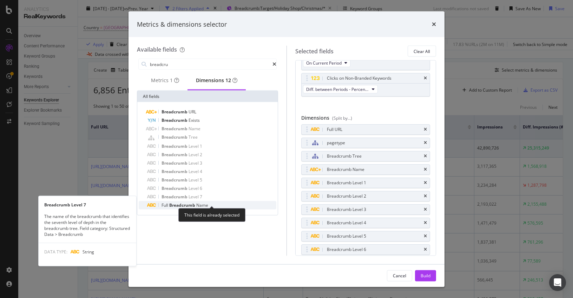
scroll to position [306, 0]
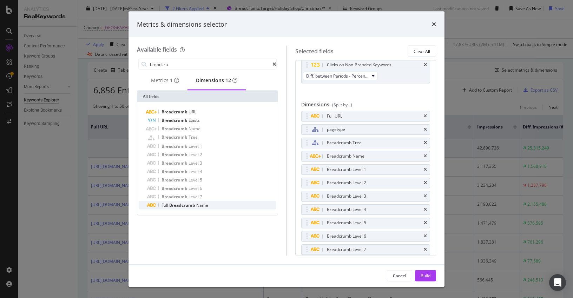
click at [206, 208] on span "Name" at bounding box center [202, 205] width 12 height 6
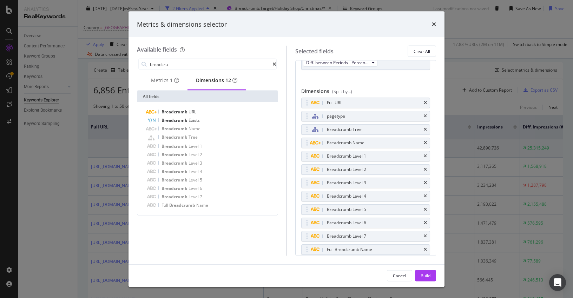
click at [419, 276] on button "Build" at bounding box center [425, 275] width 21 height 11
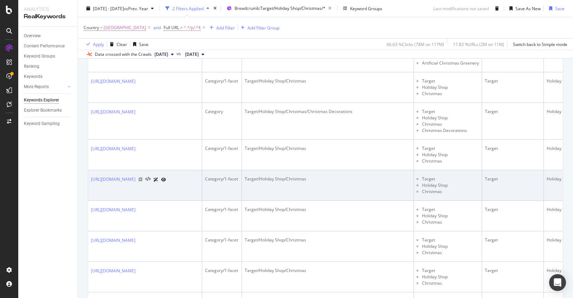
click at [143, 180] on icon at bounding box center [140, 179] width 4 height 4
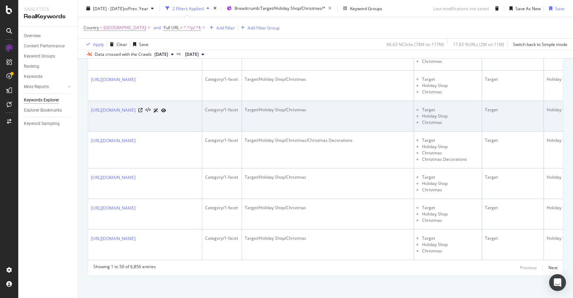
scroll to position [1611, 0]
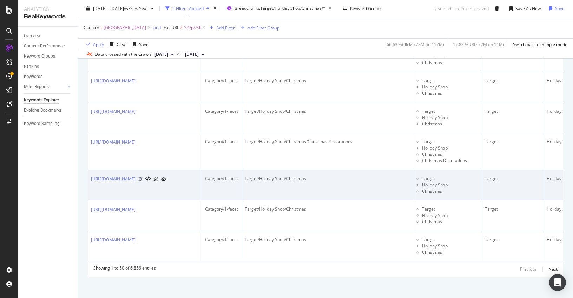
click at [143, 181] on icon at bounding box center [140, 179] width 4 height 4
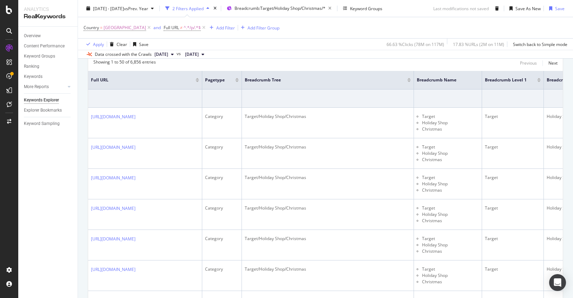
scroll to position [152, 0]
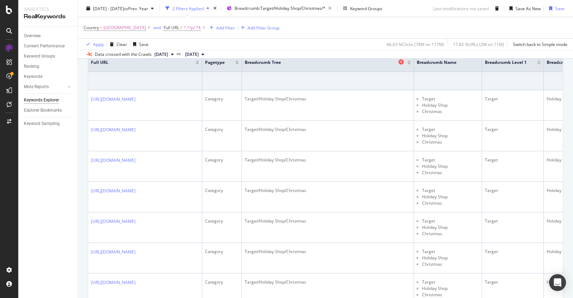
click at [404, 61] on icon at bounding box center [401, 61] width 5 height 5
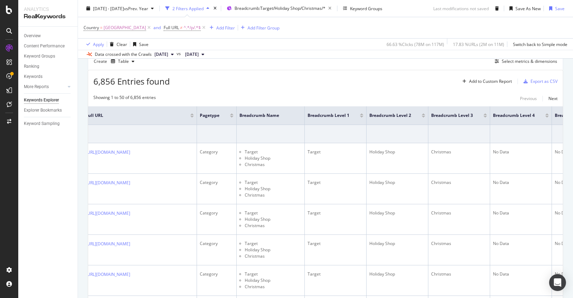
scroll to position [65, 0]
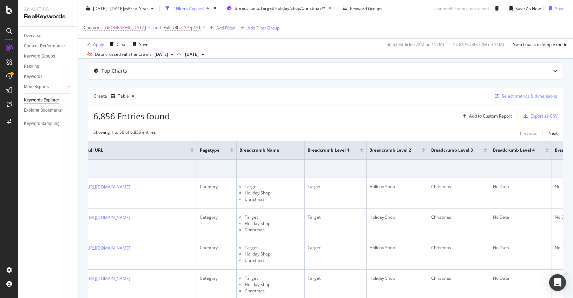
click at [516, 97] on div "Select metrics & dimensions" at bounding box center [530, 96] width 56 height 6
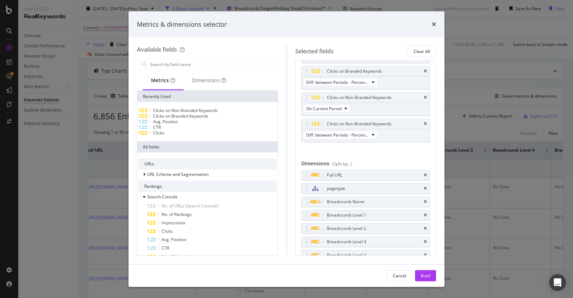
scroll to position [329, 0]
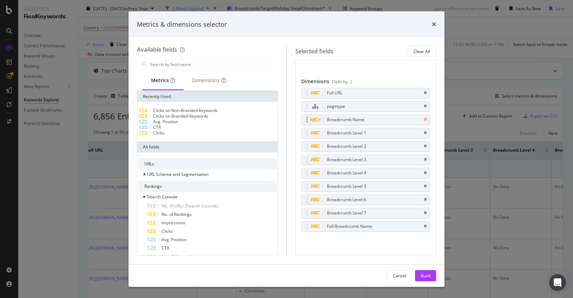
click at [425, 119] on icon "times" at bounding box center [425, 120] width 3 height 4
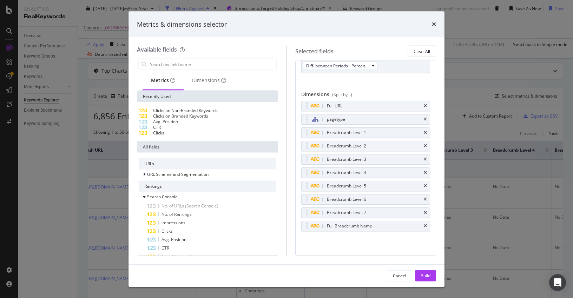
scroll to position [316, 0]
click at [425, 131] on icon "times" at bounding box center [425, 133] width 3 height 4
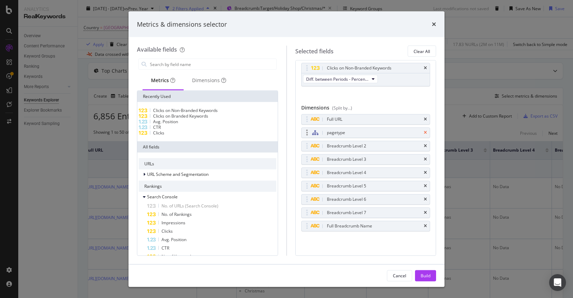
click at [425, 146] on icon "times" at bounding box center [425, 146] width 3 height 4
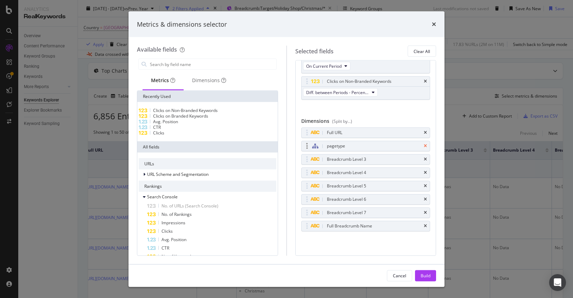
click at [424, 161] on icon "times" at bounding box center [425, 160] width 3 height 4
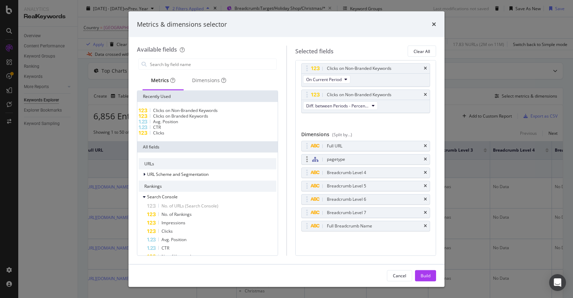
scroll to position [276, 0]
click at [427, 173] on div "Breadcrumb Level 4" at bounding box center [366, 173] width 129 height 10
click at [426, 171] on icon "times" at bounding box center [425, 173] width 3 height 4
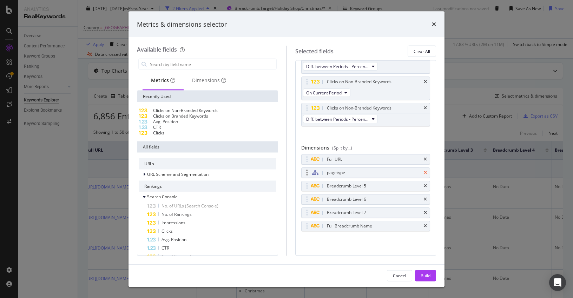
click at [426, 184] on icon "times" at bounding box center [425, 186] width 3 height 4
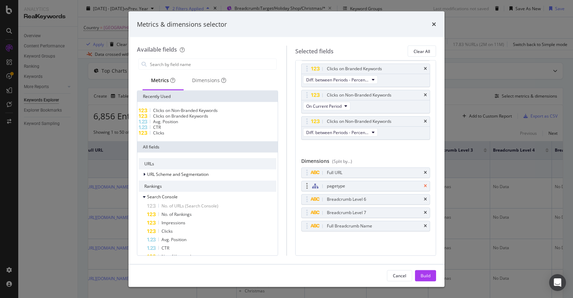
click at [425, 199] on icon "times" at bounding box center [425, 200] width 3 height 4
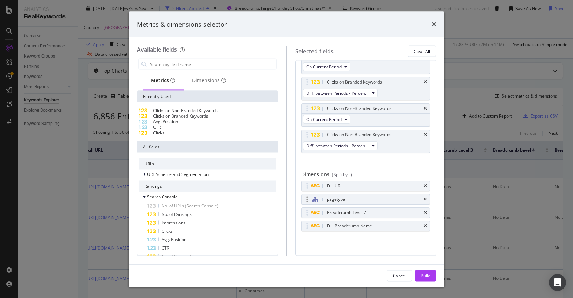
scroll to position [236, 0]
click at [427, 213] on icon "times" at bounding box center [425, 213] width 3 height 4
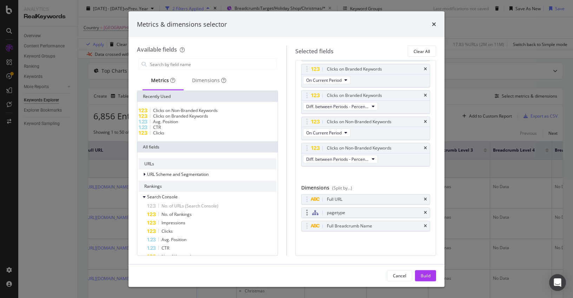
scroll to position [223, 0]
click at [422, 274] on div "Build" at bounding box center [426, 276] width 10 height 6
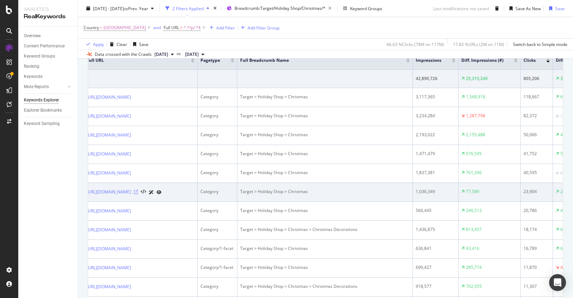
scroll to position [0, 5]
click at [137, 194] on icon at bounding box center [135, 192] width 4 height 4
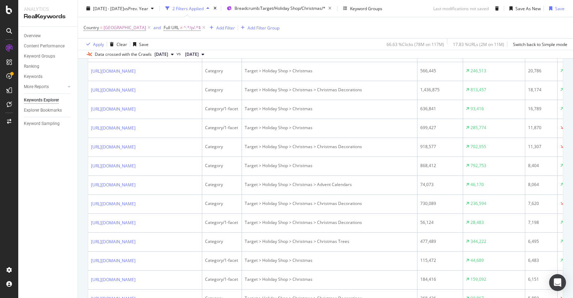
scroll to position [295, 0]
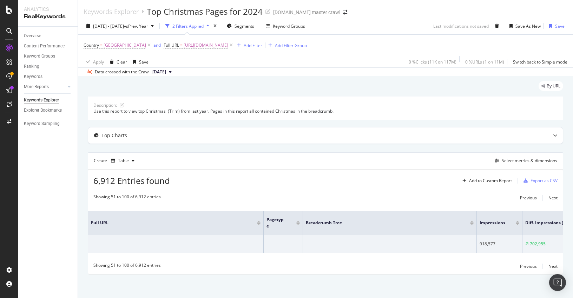
scroll to position [1, 0]
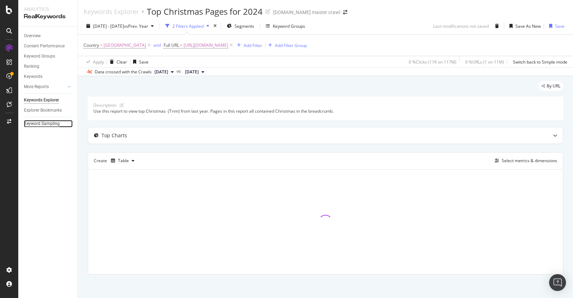
click at [43, 121] on div "Keyword Sampling" at bounding box center [42, 123] width 36 height 7
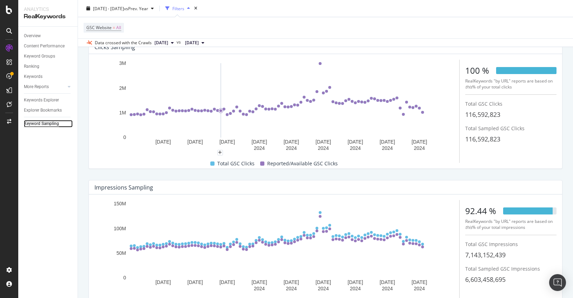
scroll to position [43, 0]
